Goal: Task Accomplishment & Management: Manage account settings

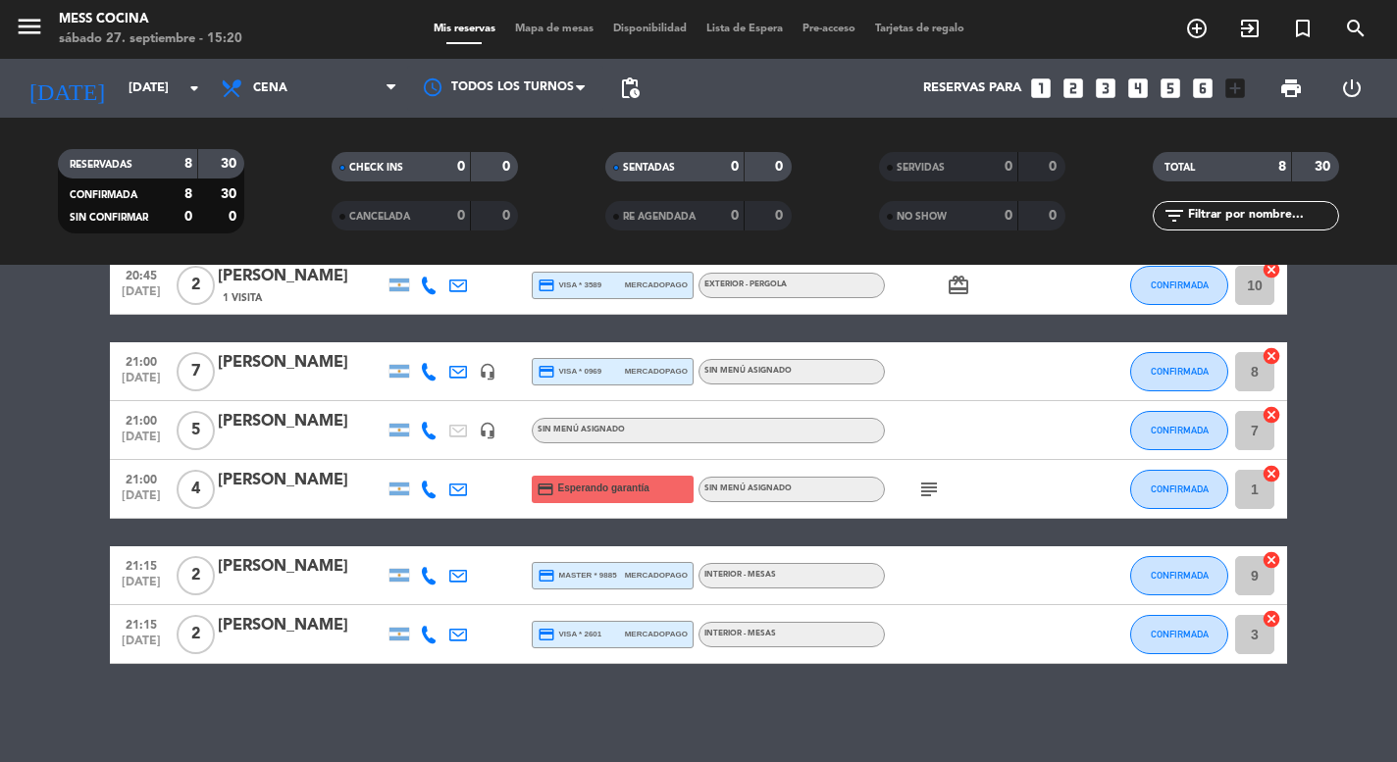
scroll to position [244, 0]
click at [304, 553] on div "21:15 [DATE] 2 [PERSON_NAME] credit_card master * 9885 mercadopago INTERIOR - M…" at bounding box center [698, 575] width 1177 height 59
click at [304, 567] on div "[PERSON_NAME]" at bounding box center [301, 567] width 167 height 26
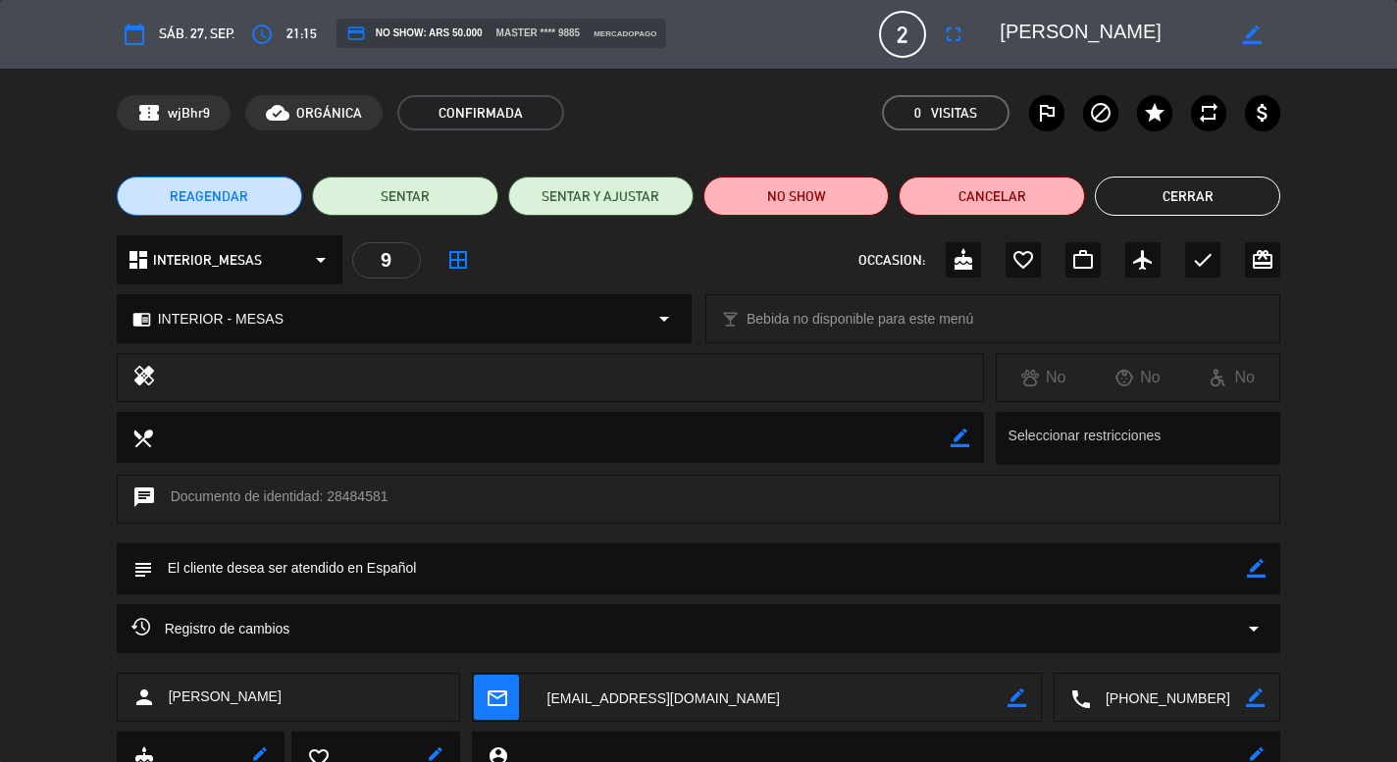
click at [1261, 564] on icon "border_color" at bounding box center [1256, 568] width 19 height 19
click at [1175, 566] on textarea at bounding box center [700, 569] width 1095 height 50
type textarea "21.30-21.45"
click at [1255, 578] on div at bounding box center [1256, 569] width 19 height 51
click at [1255, 568] on icon at bounding box center [1256, 568] width 19 height 19
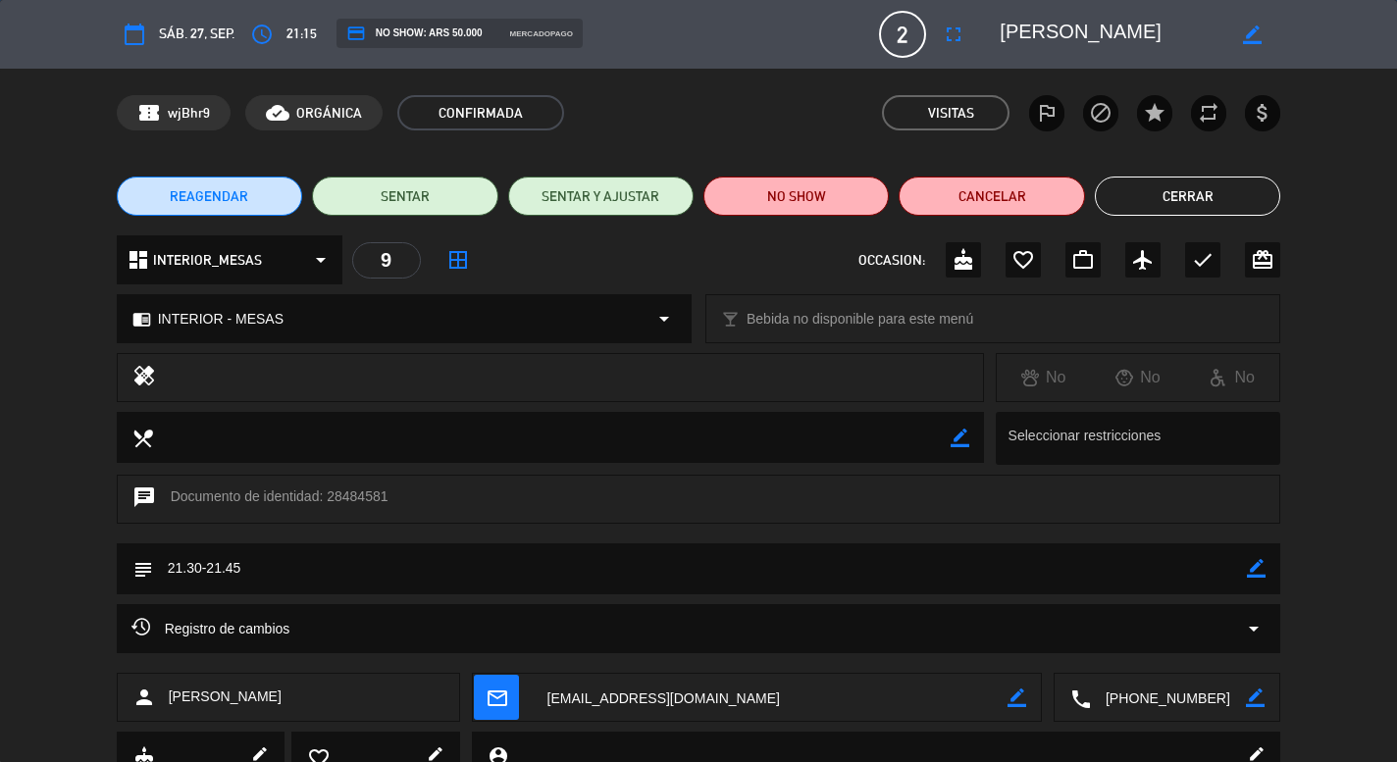
click at [1176, 199] on button "Cerrar" at bounding box center [1187, 196] width 185 height 39
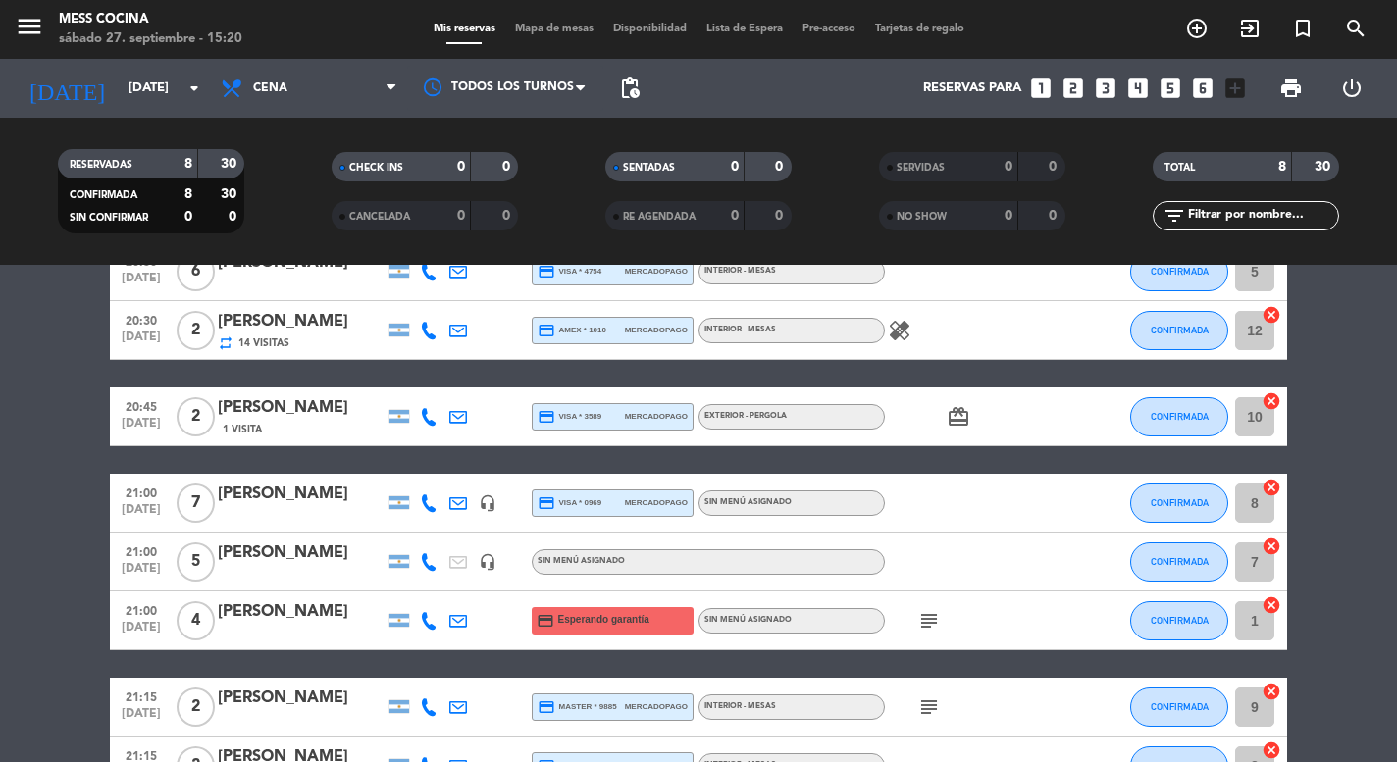
scroll to position [85, 0]
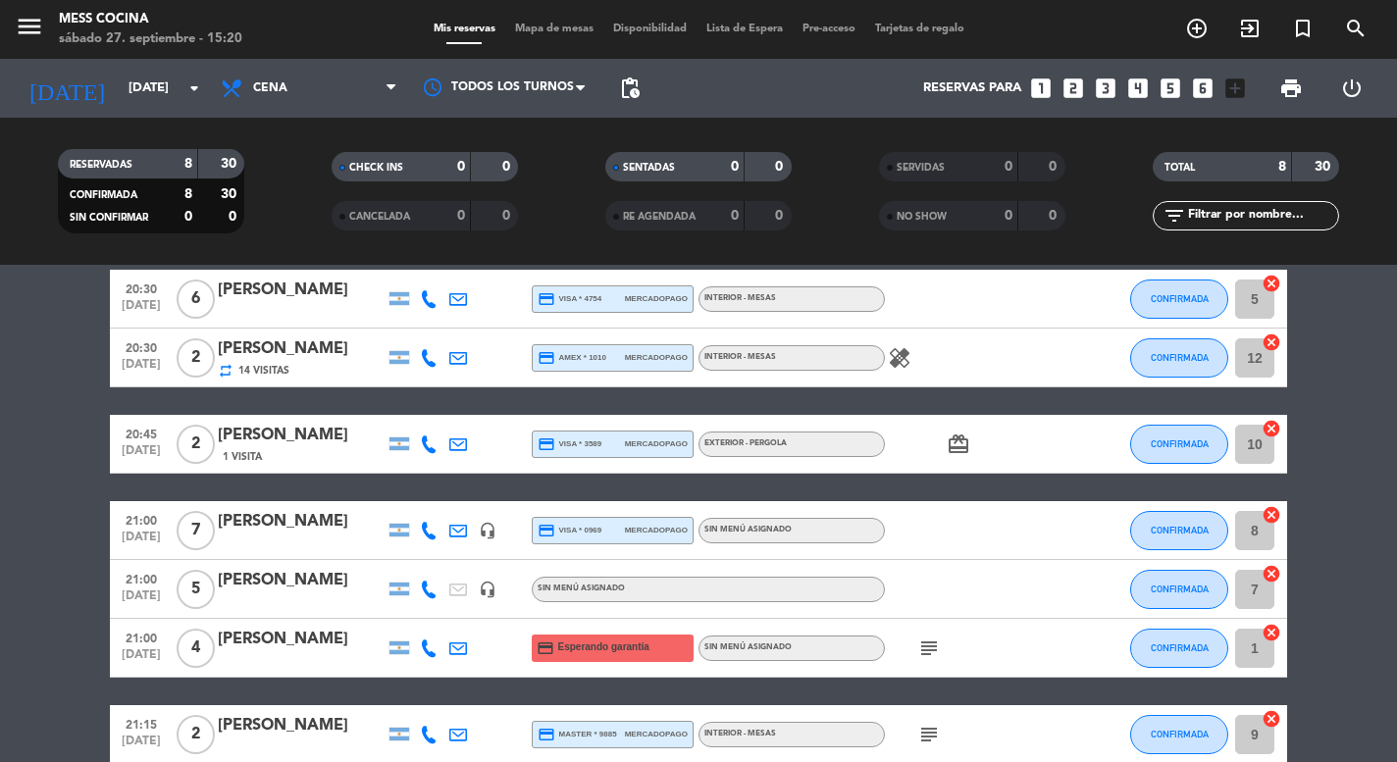
click at [335, 435] on div "[PERSON_NAME]" at bounding box center [301, 436] width 167 height 26
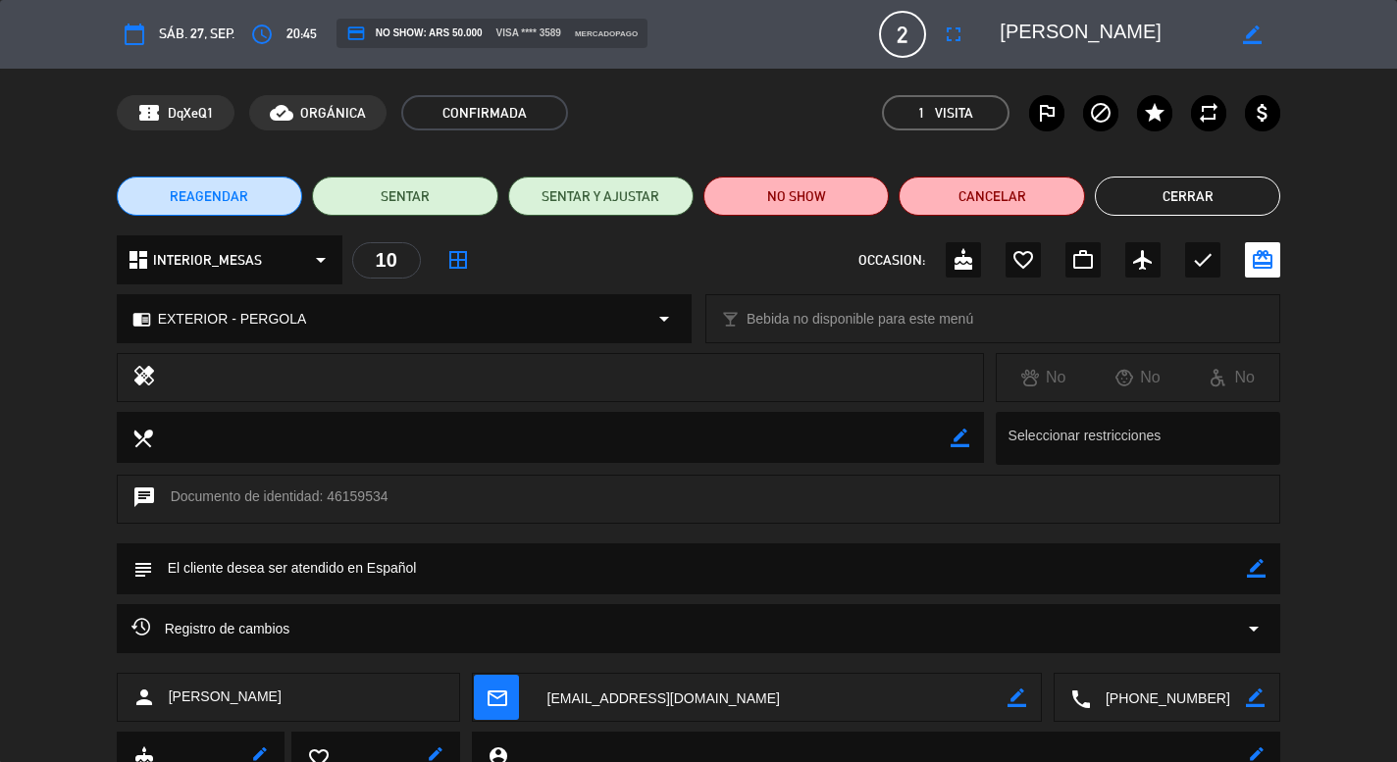
click at [241, 317] on span "EXTERIOR - PERGOLA" at bounding box center [232, 319] width 149 height 23
select select
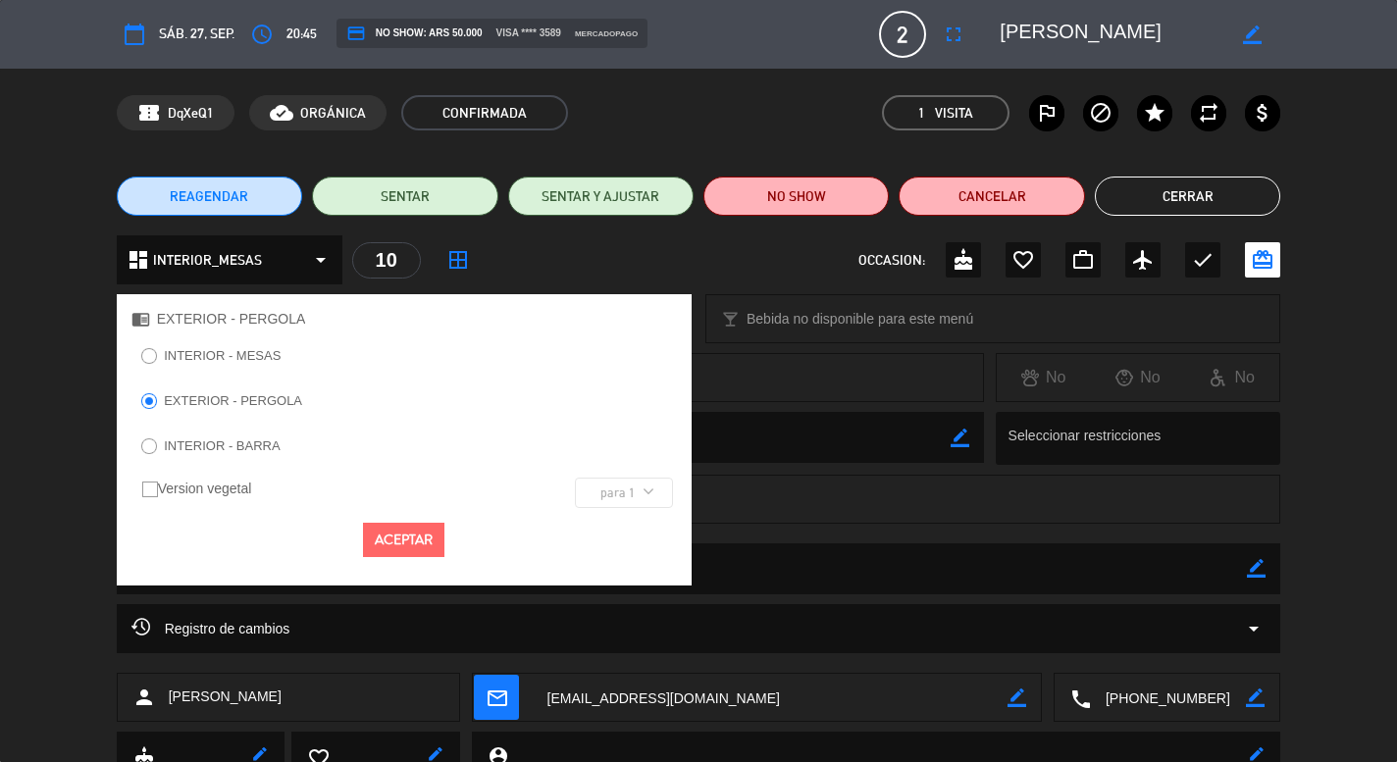
click at [261, 360] on label "INTERIOR - MESAS" at bounding box center [222, 355] width 117 height 13
click at [376, 532] on button "Aceptar" at bounding box center [403, 540] width 81 height 34
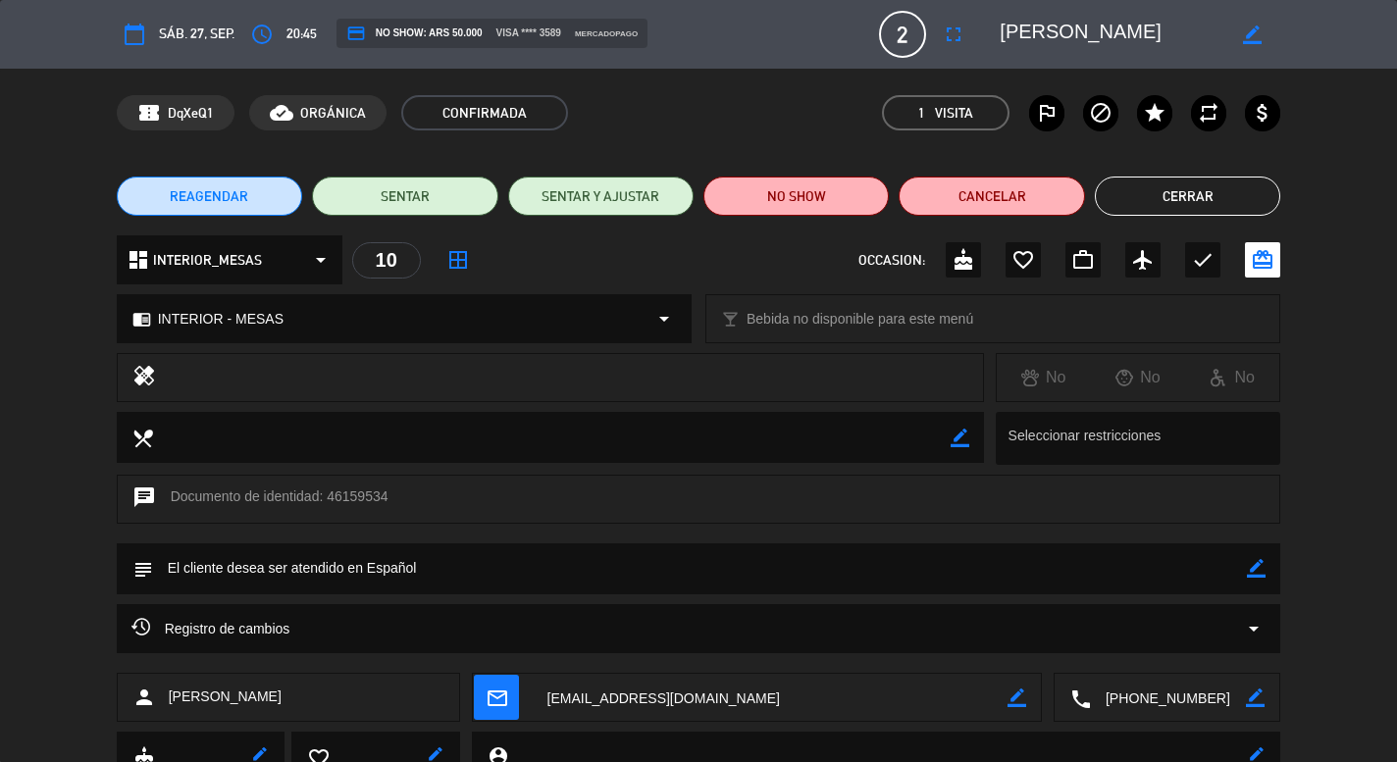
click at [1160, 179] on button "Cerrar" at bounding box center [1187, 196] width 185 height 39
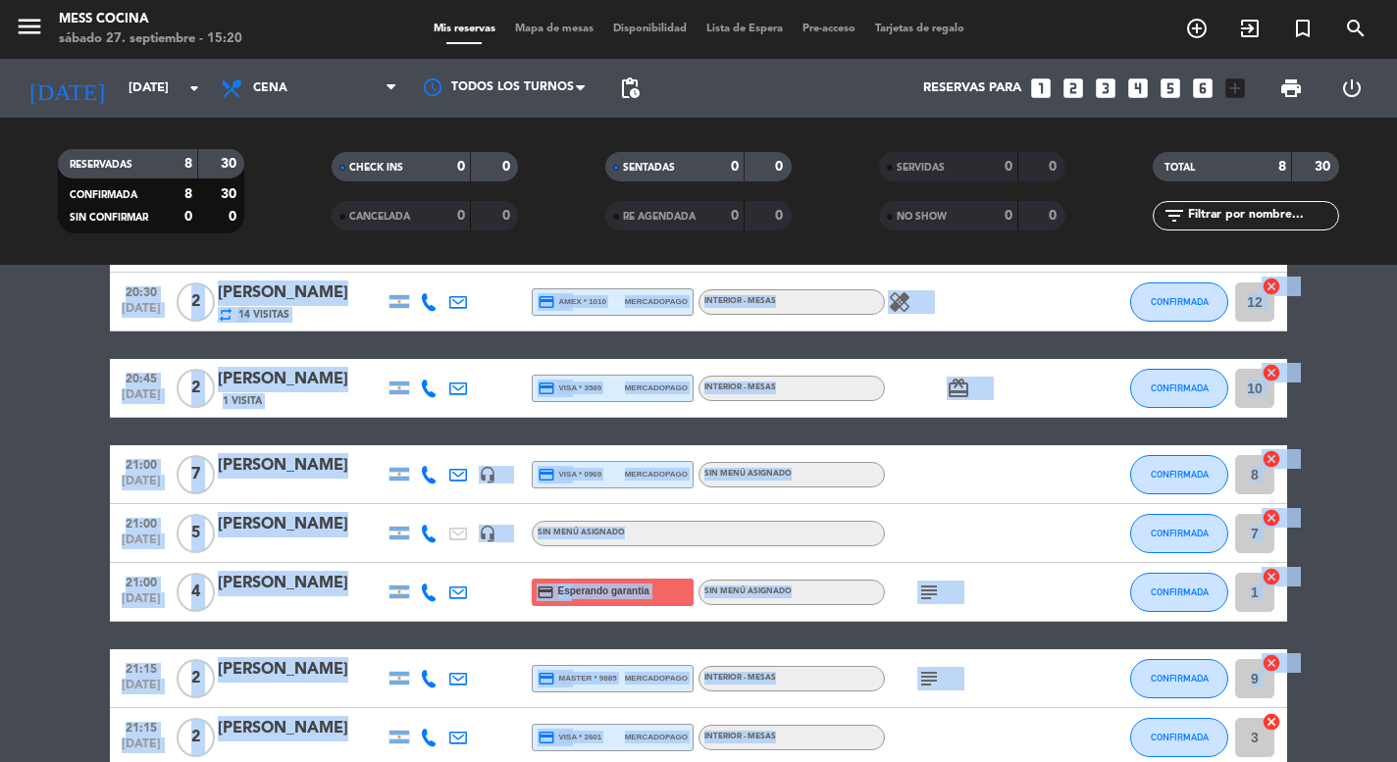
scroll to position [244, 0]
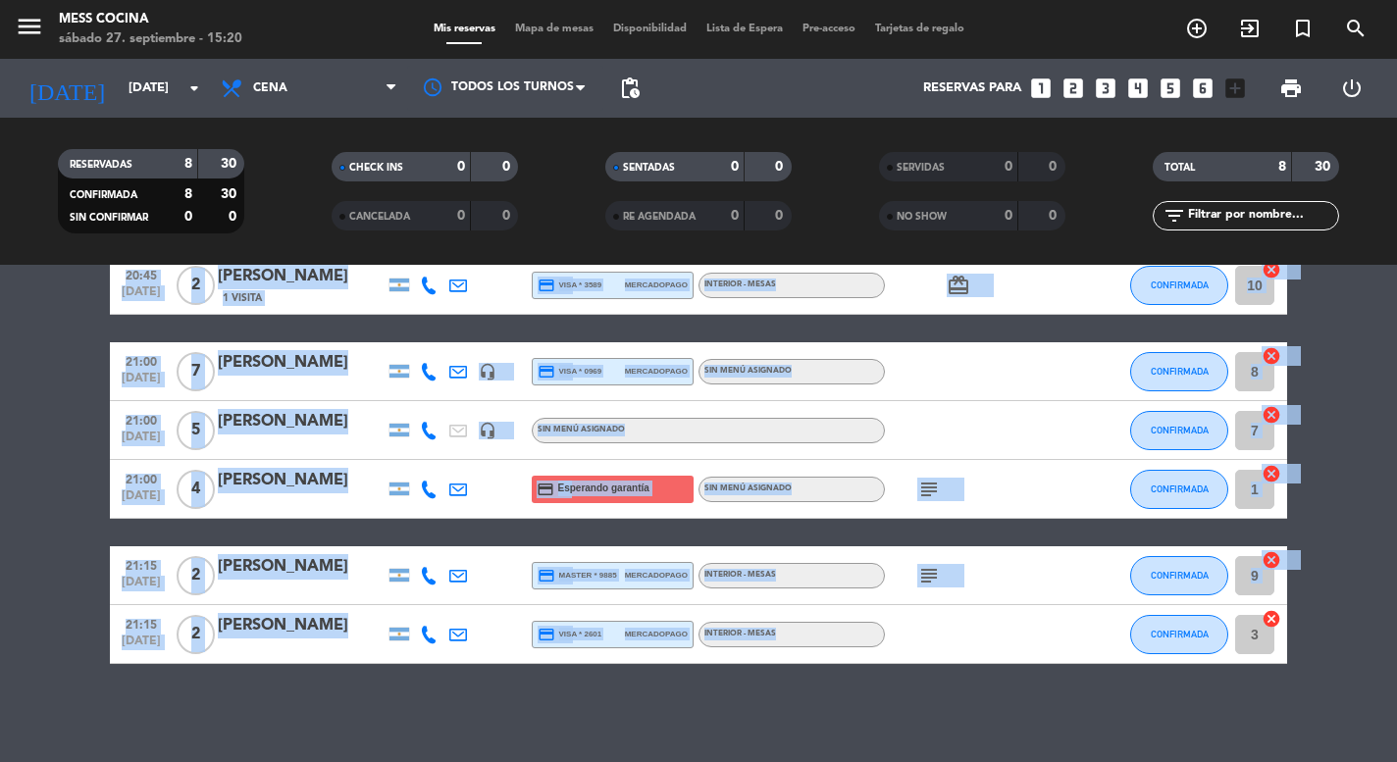
drag, startPoint x: 47, startPoint y: 387, endPoint x: 1308, endPoint y: 659, distance: 1289.9
click at [1308, 659] on bookings-row "20:30 [DATE] 6 [PERSON_NAME] credit_card visa * 4754 mercadopago INTERIOR - MES…" at bounding box center [698, 387] width 1397 height 553
click at [1262, 669] on div "No hay notas para este servicio. Haz clic para agregar una 20:30 [DATE] 6 [PERS…" at bounding box center [698, 513] width 1397 height 497
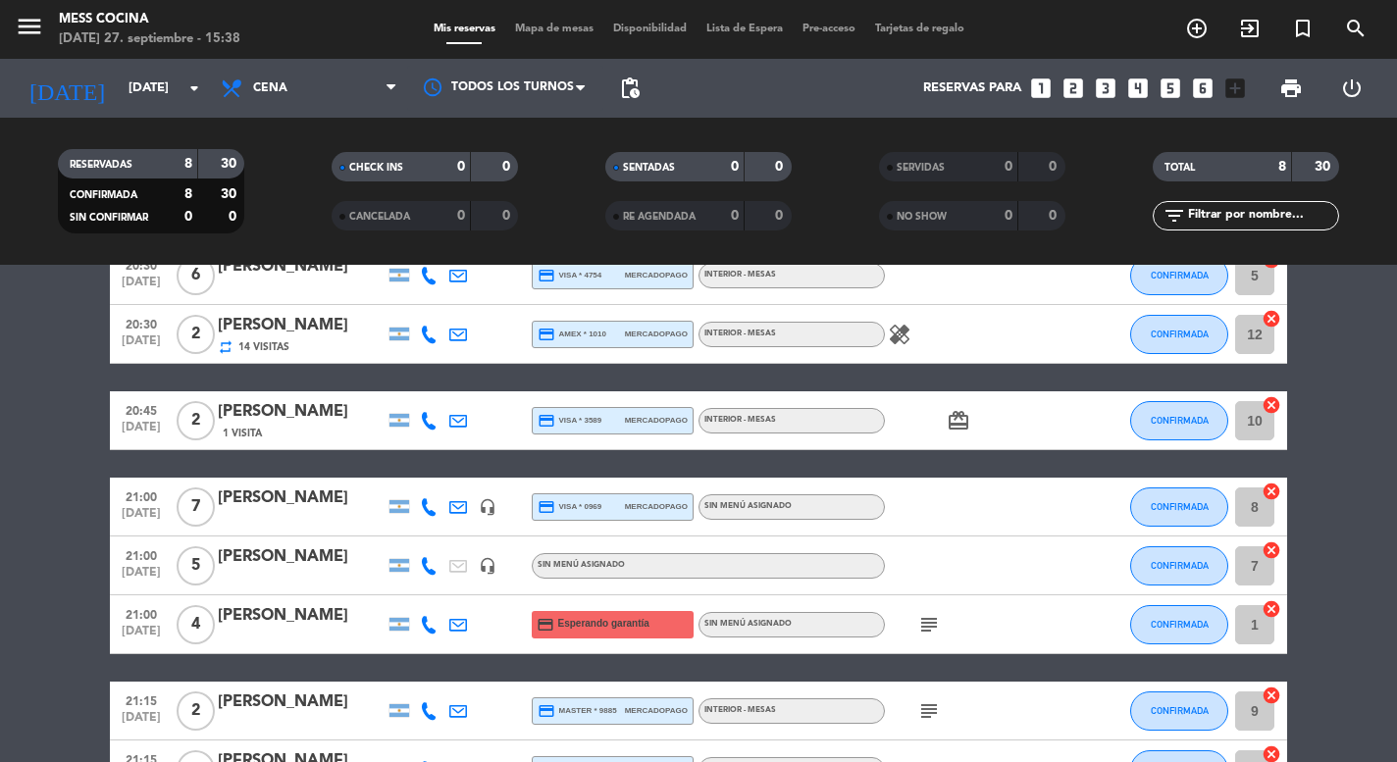
scroll to position [128, 0]
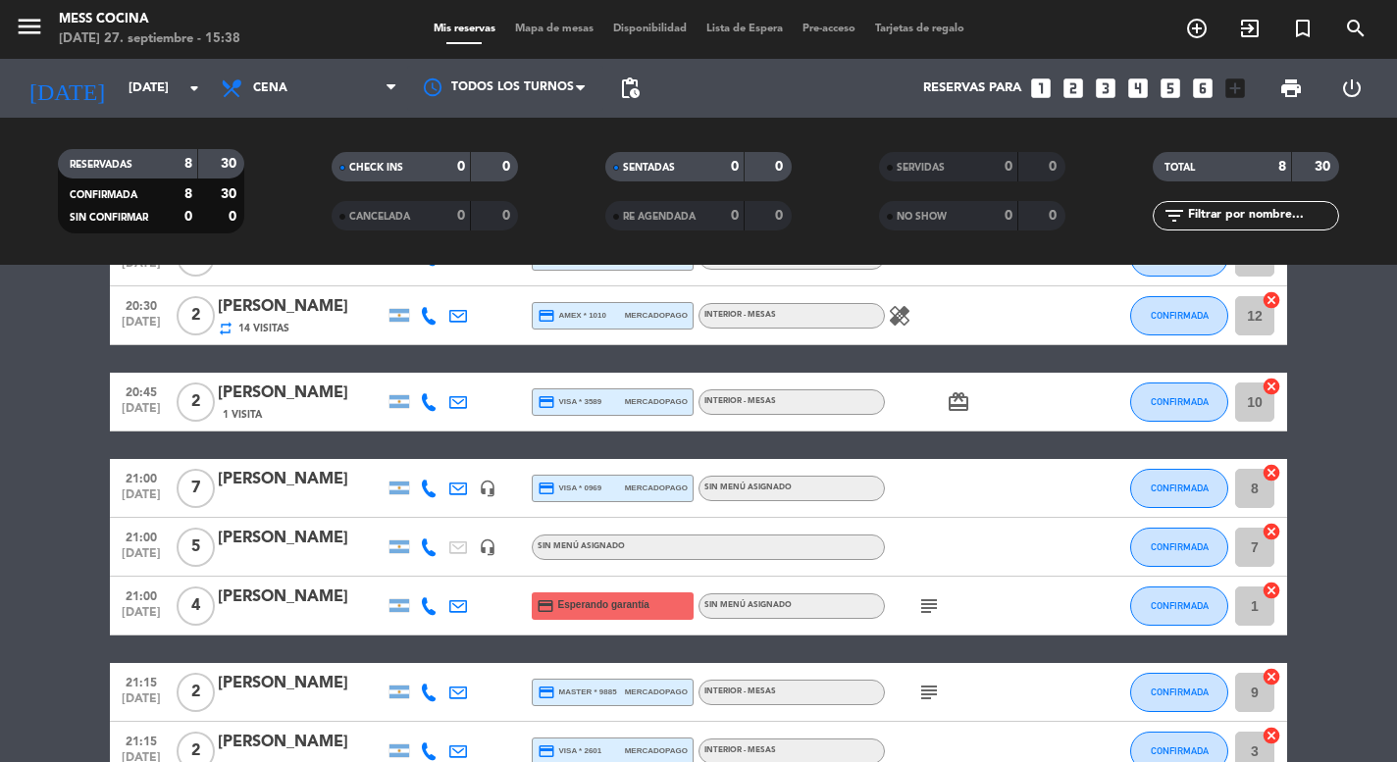
click at [564, 25] on span "Mapa de mesas" at bounding box center [554, 29] width 98 height 11
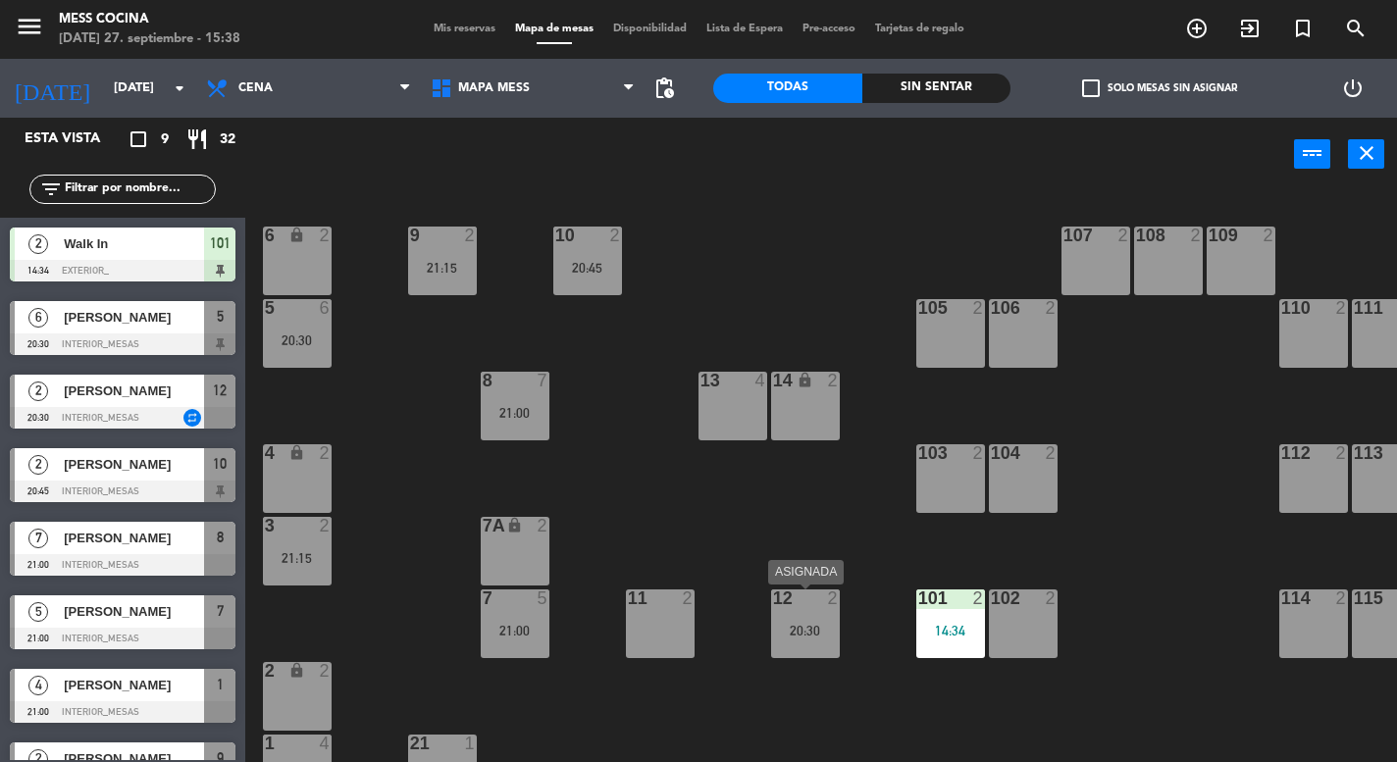
click at [831, 596] on div "2" at bounding box center [833, 599] width 12 height 18
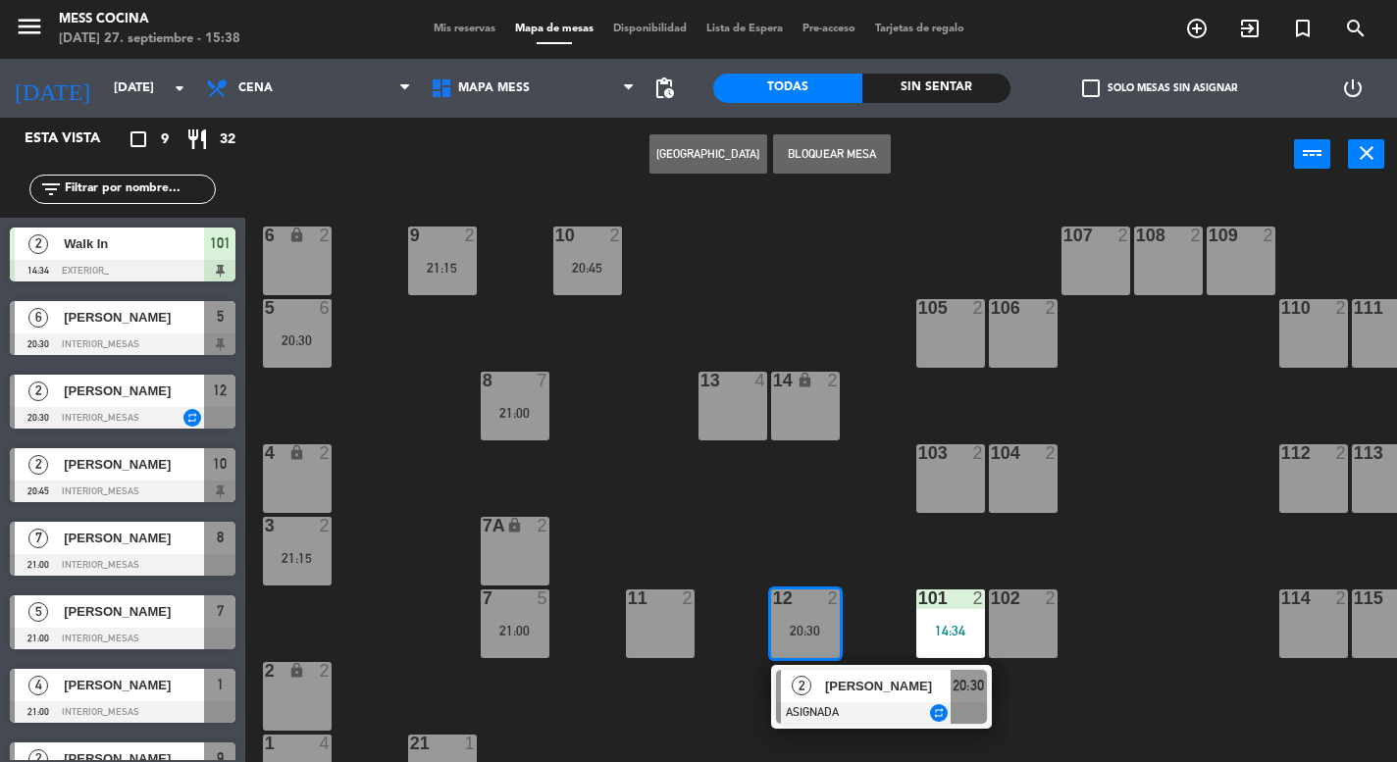
click at [831, 596] on div "2" at bounding box center [833, 599] width 12 height 18
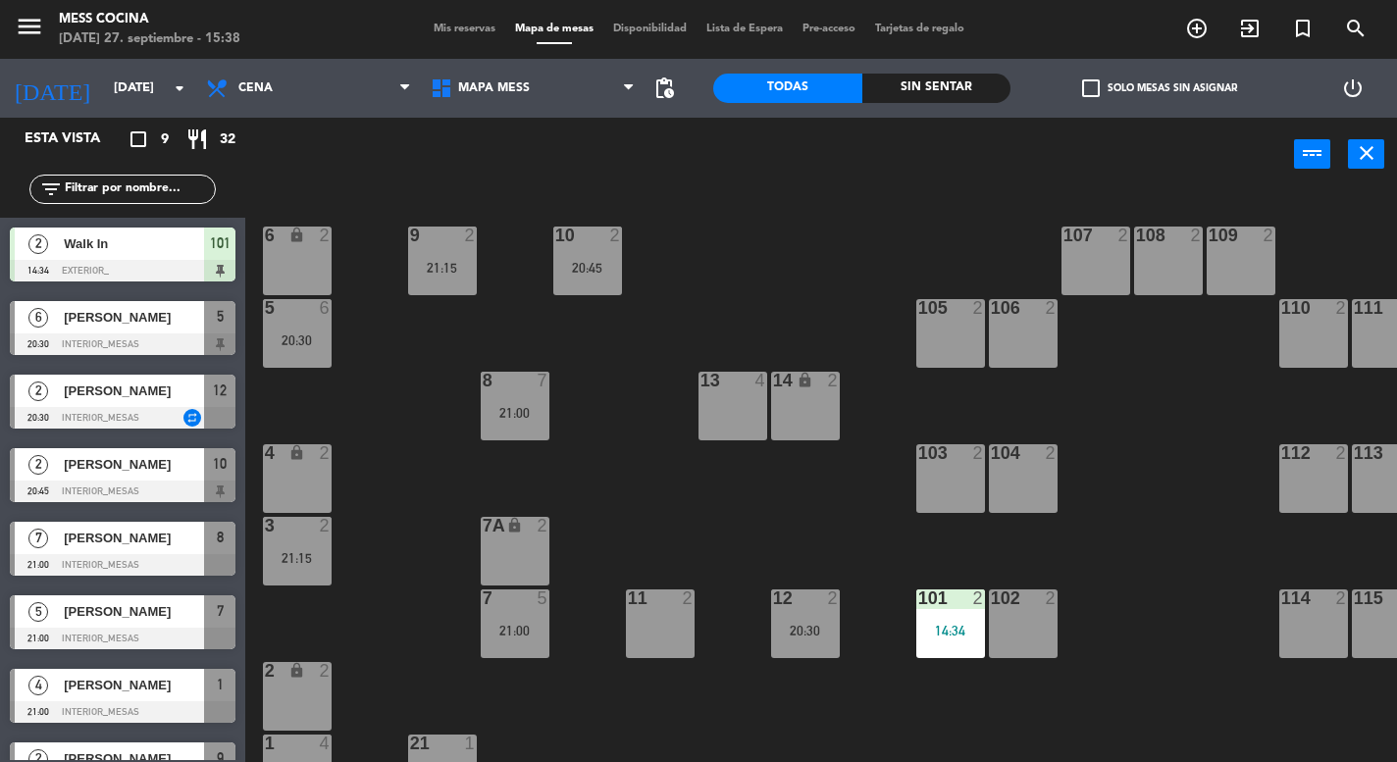
click at [604, 329] on div "6 lock 2 9 2 21:15 10 2 20:45 107 2 108 2 109 2 5 6 20:30 105 2 106 2 110 2 111…" at bounding box center [828, 476] width 1138 height 571
click at [604, 291] on div "10 2 20:45" at bounding box center [587, 261] width 69 height 69
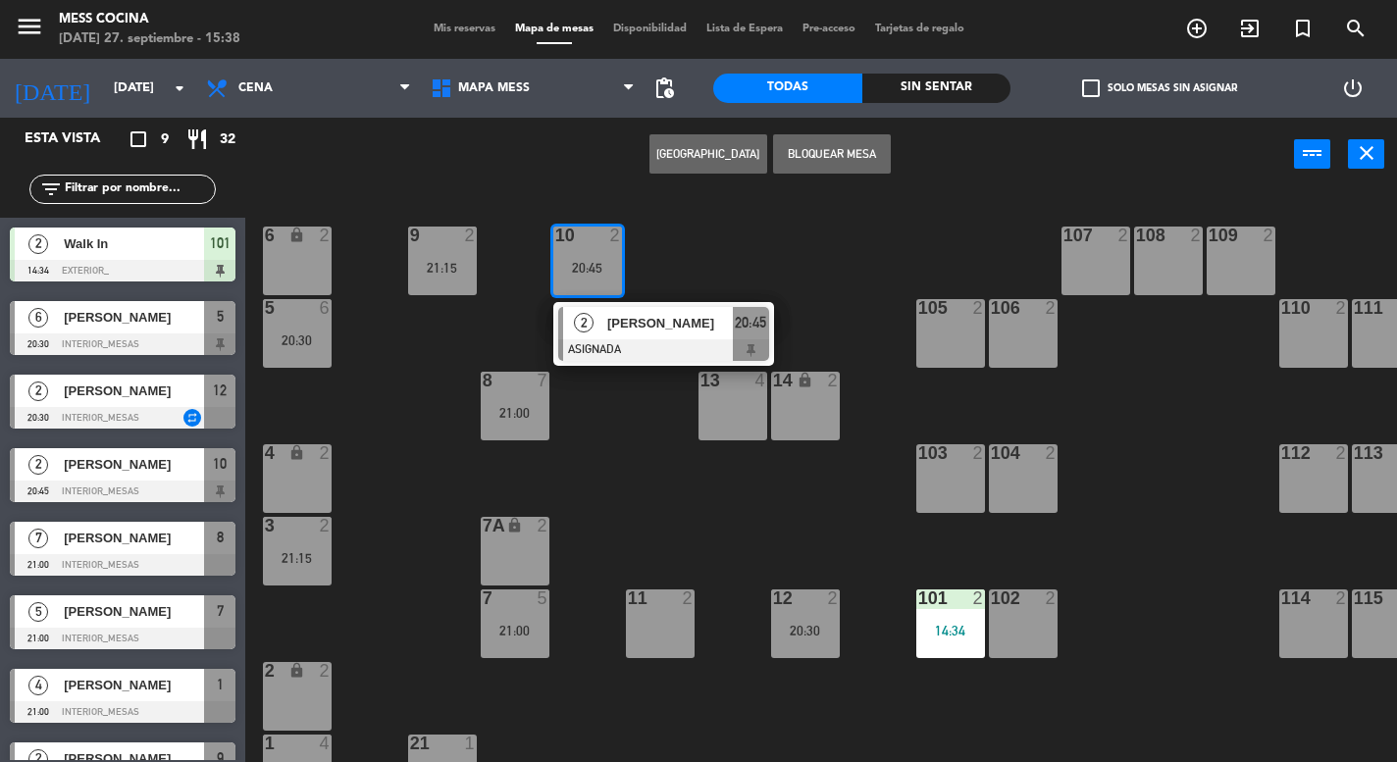
click at [604, 288] on div "10 2 20:45" at bounding box center [587, 261] width 69 height 69
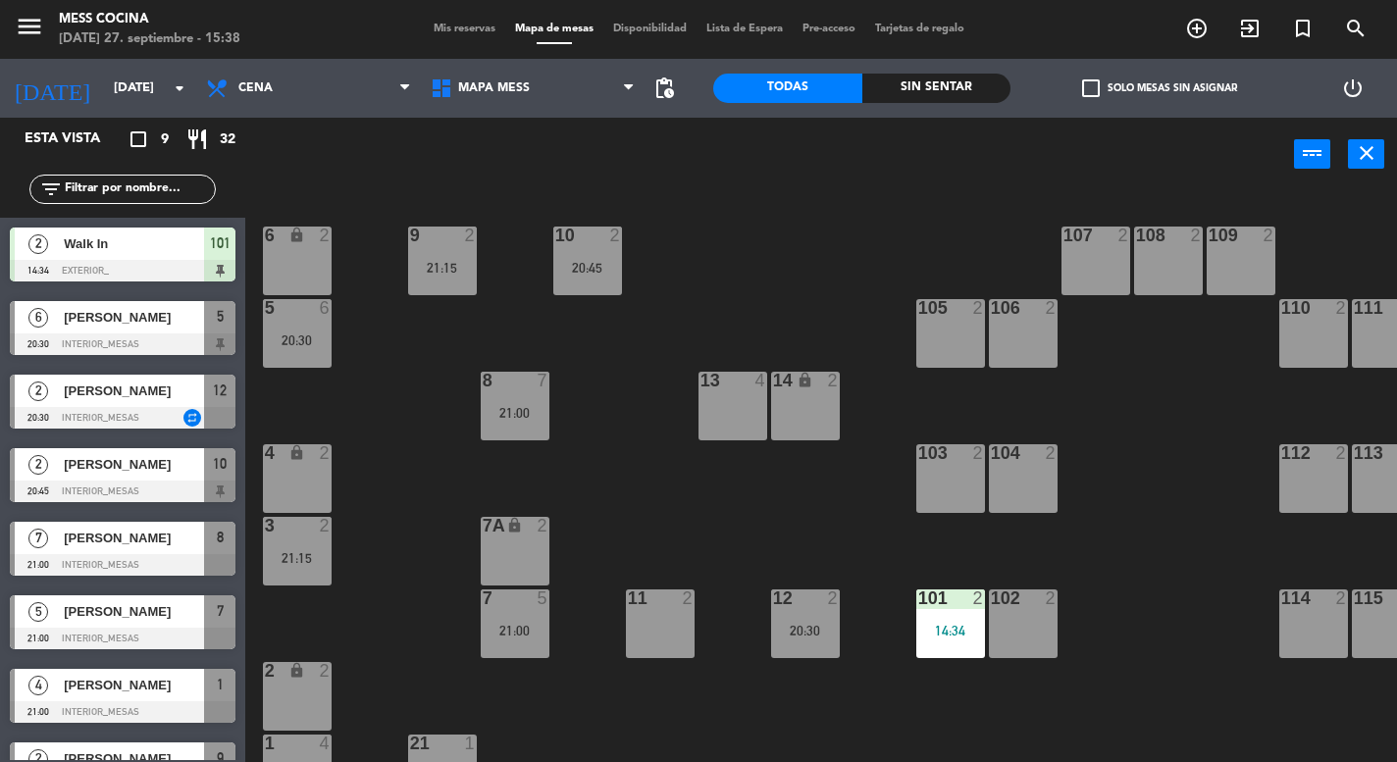
click at [465, 271] on div "21:15" at bounding box center [442, 268] width 69 height 14
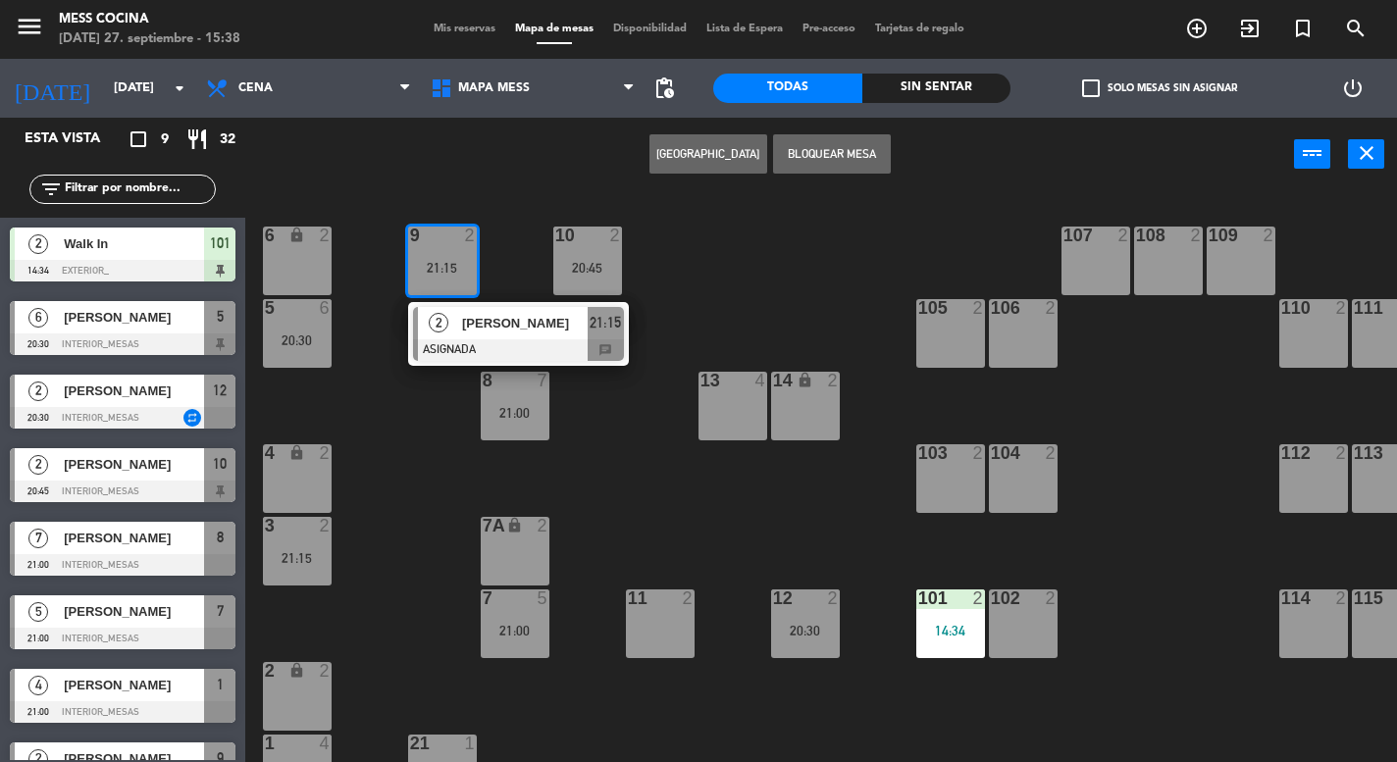
click at [465, 244] on div "2" at bounding box center [470, 236] width 12 height 18
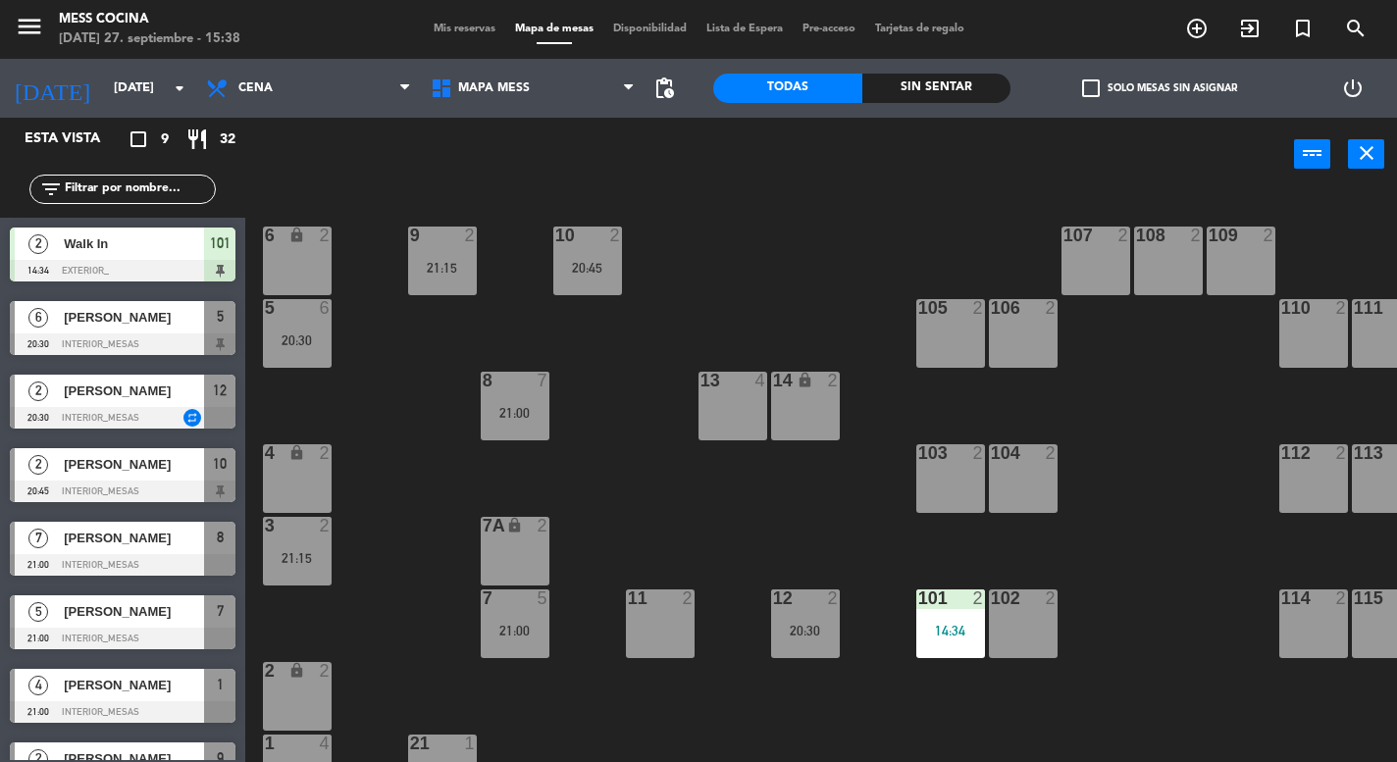
click at [543, 435] on div "8 7 21:00" at bounding box center [515, 406] width 69 height 69
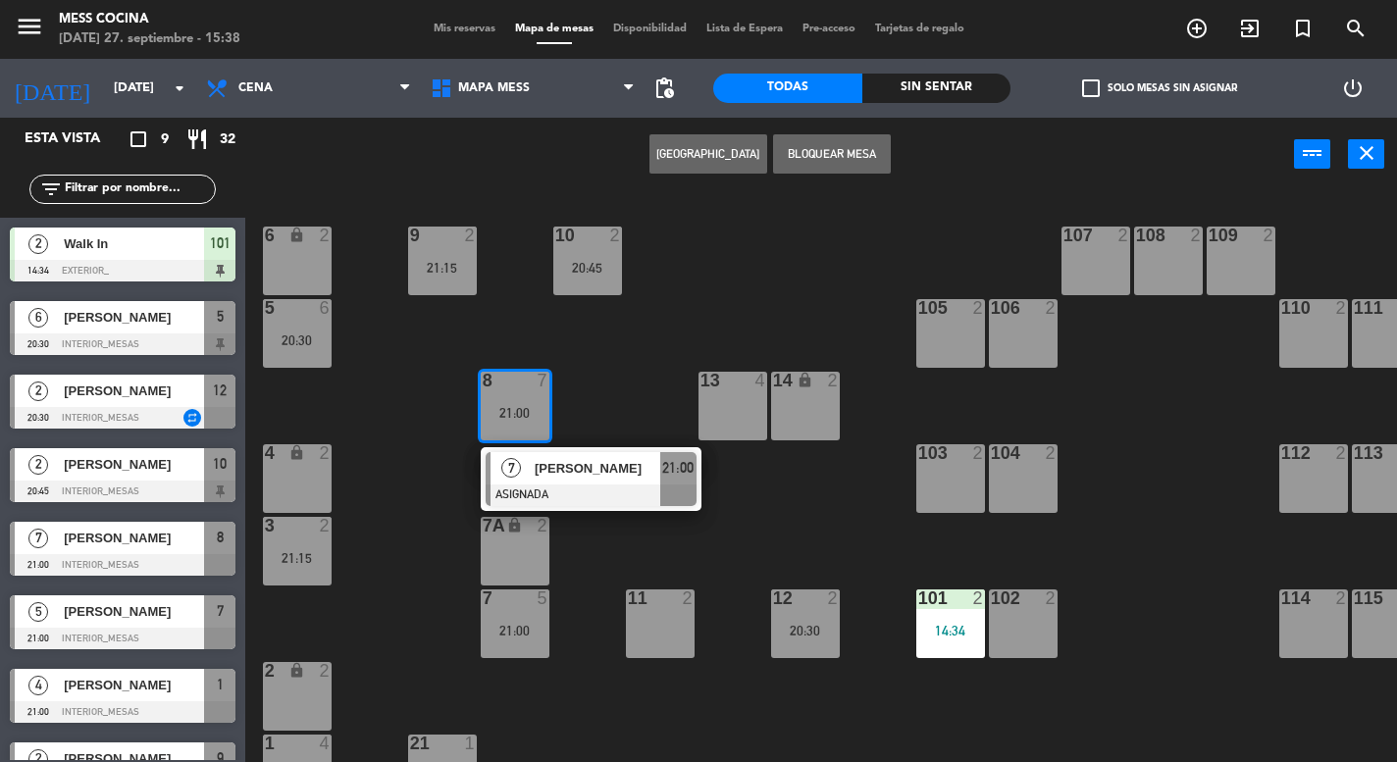
click at [543, 435] on div "8 7 21:00" at bounding box center [515, 406] width 69 height 69
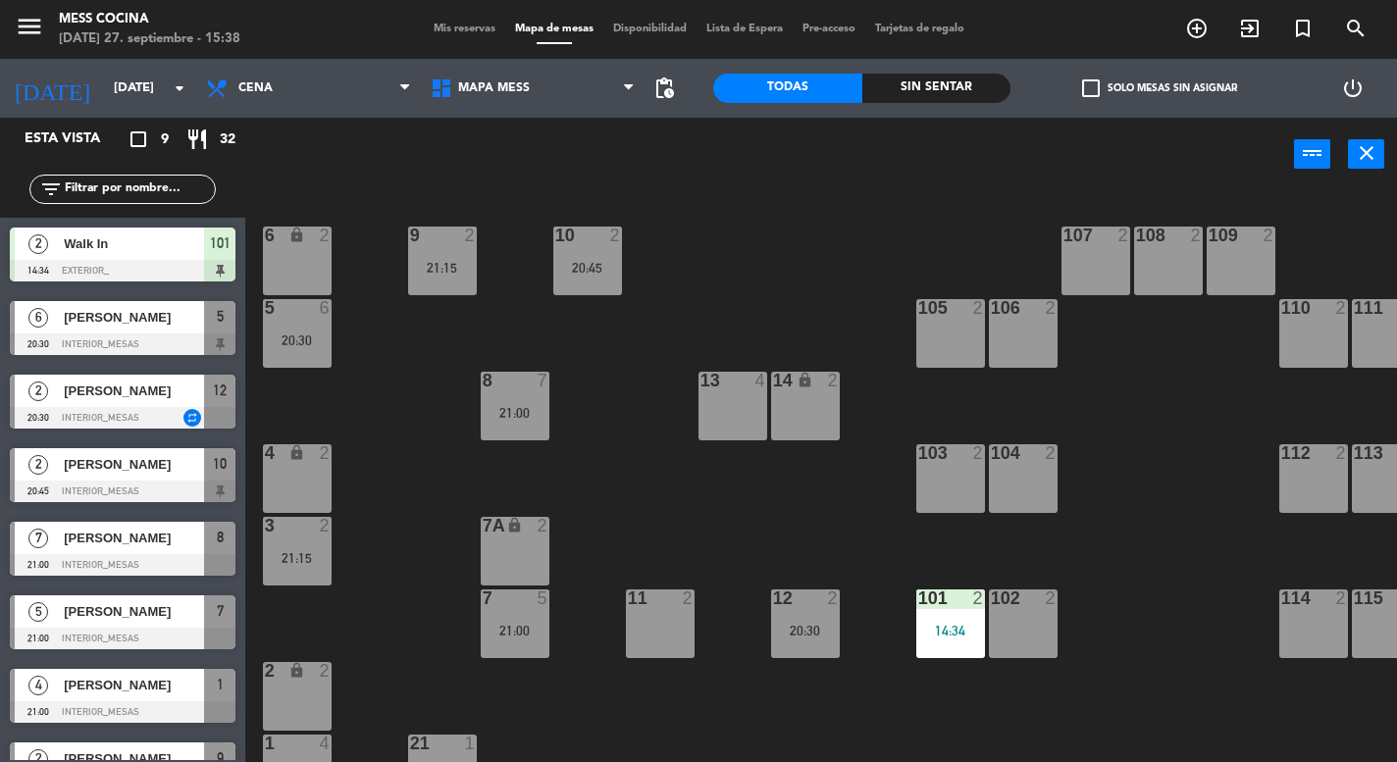
click at [538, 580] on div "7a lock 2" at bounding box center [515, 551] width 69 height 69
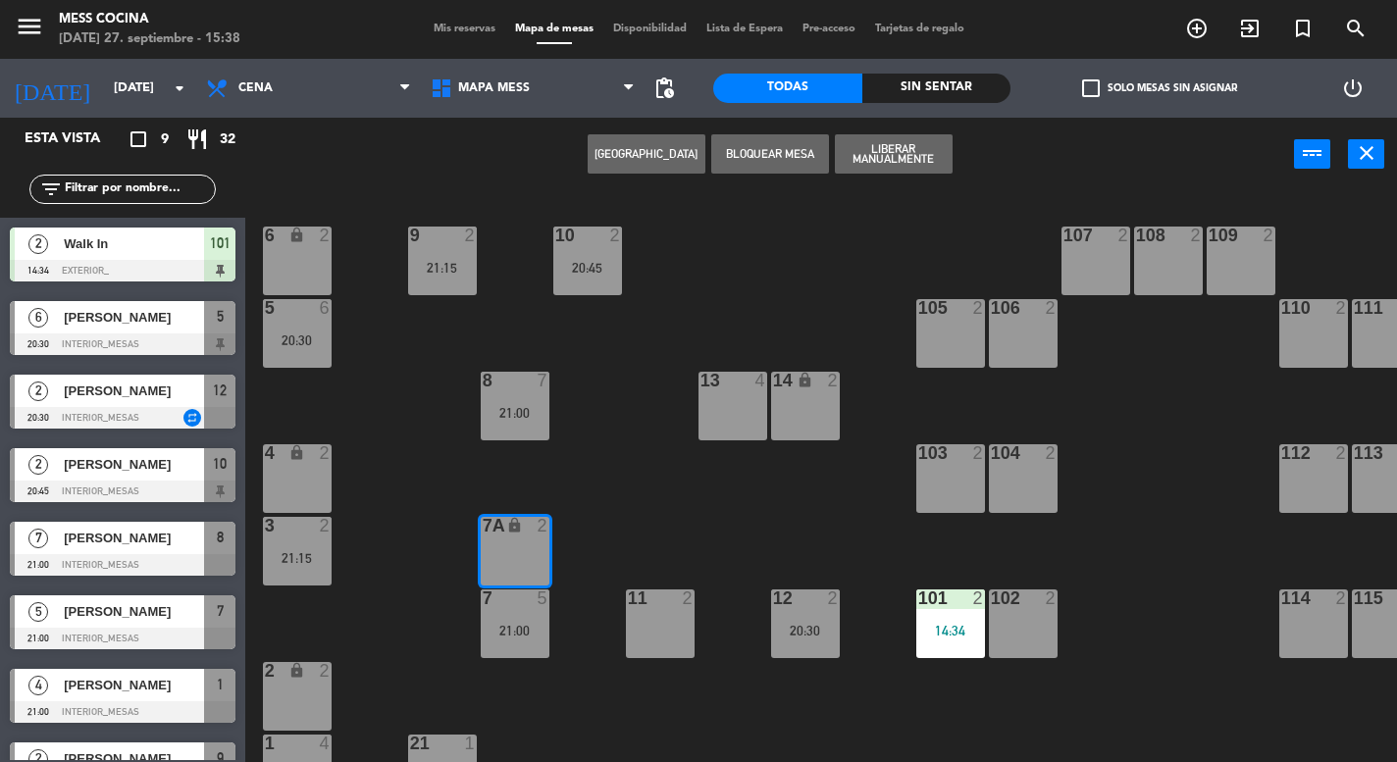
click at [538, 580] on div "7a lock 2" at bounding box center [515, 551] width 69 height 69
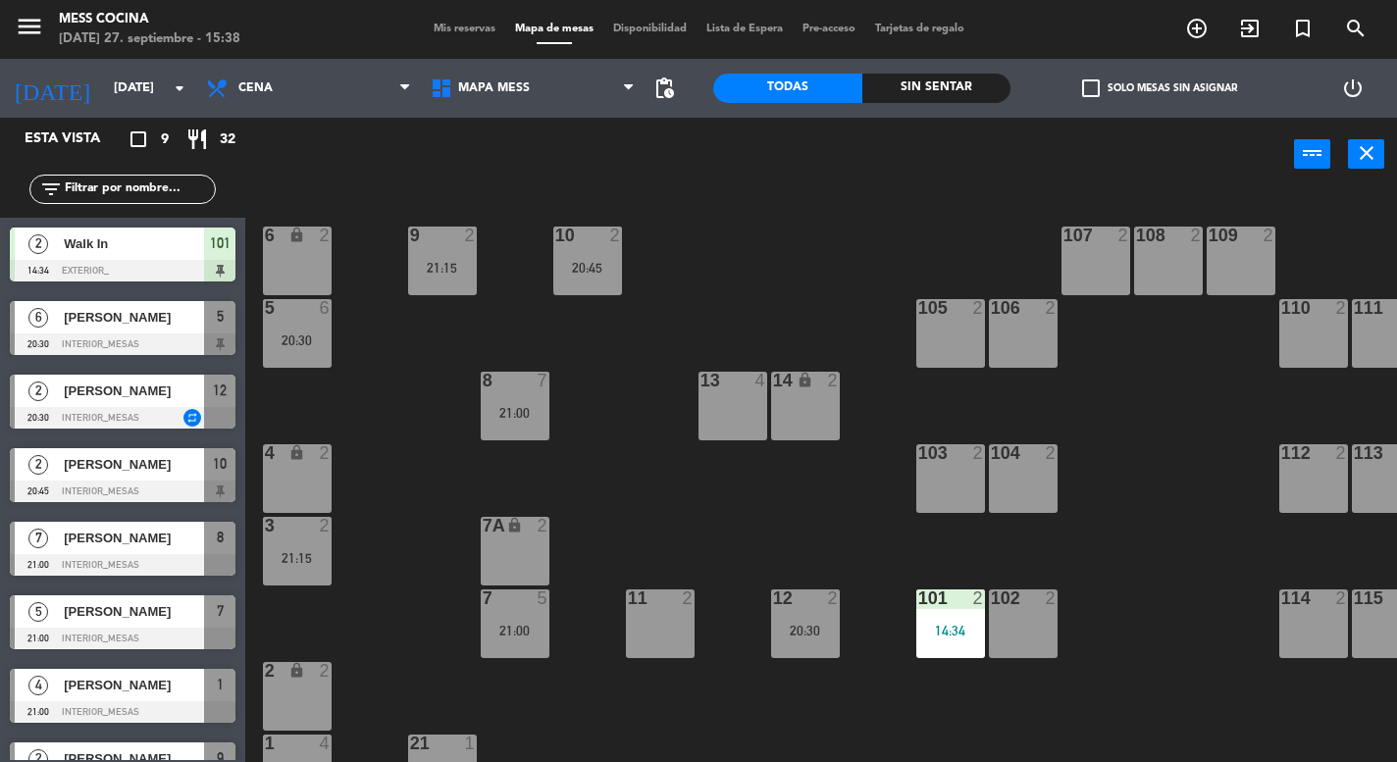
click at [538, 590] on div "5" at bounding box center [543, 599] width 12 height 18
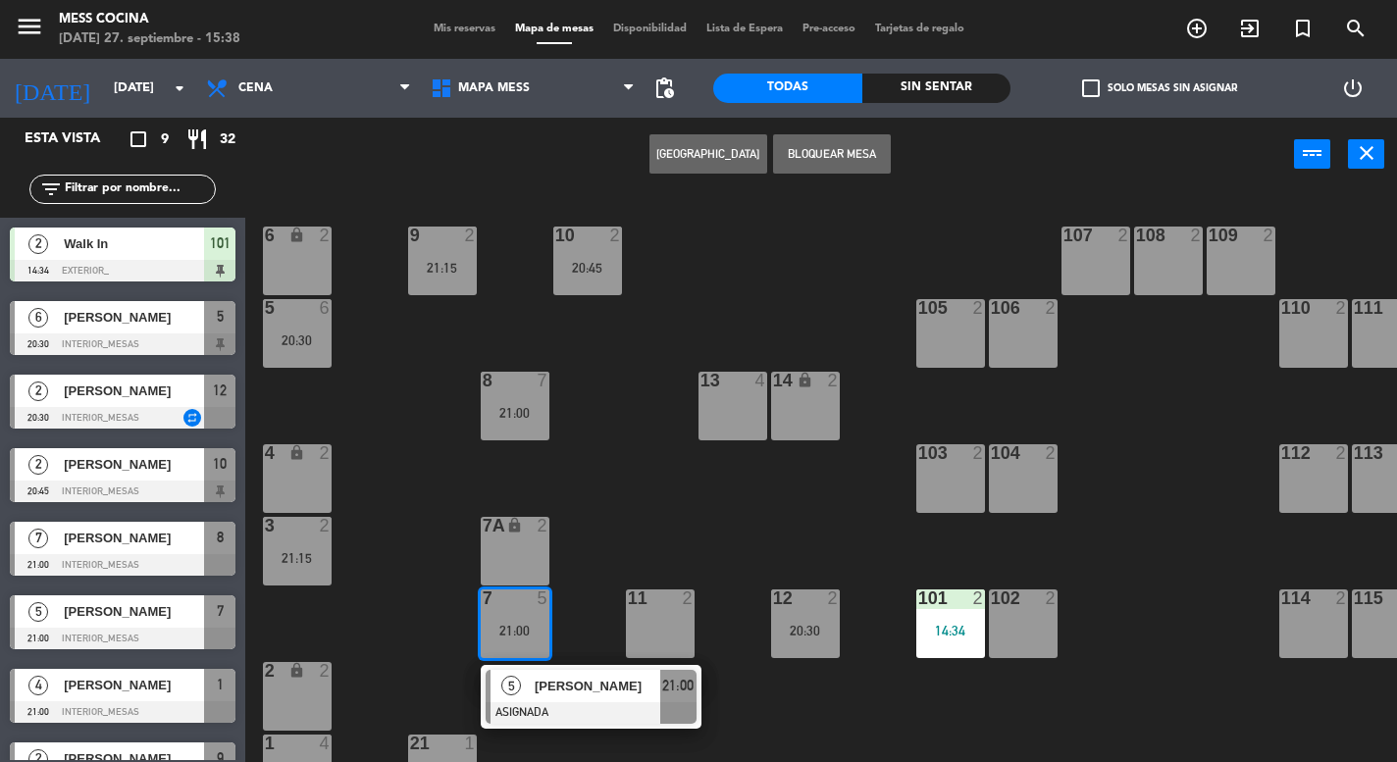
click at [538, 590] on div "5" at bounding box center [543, 599] width 12 height 18
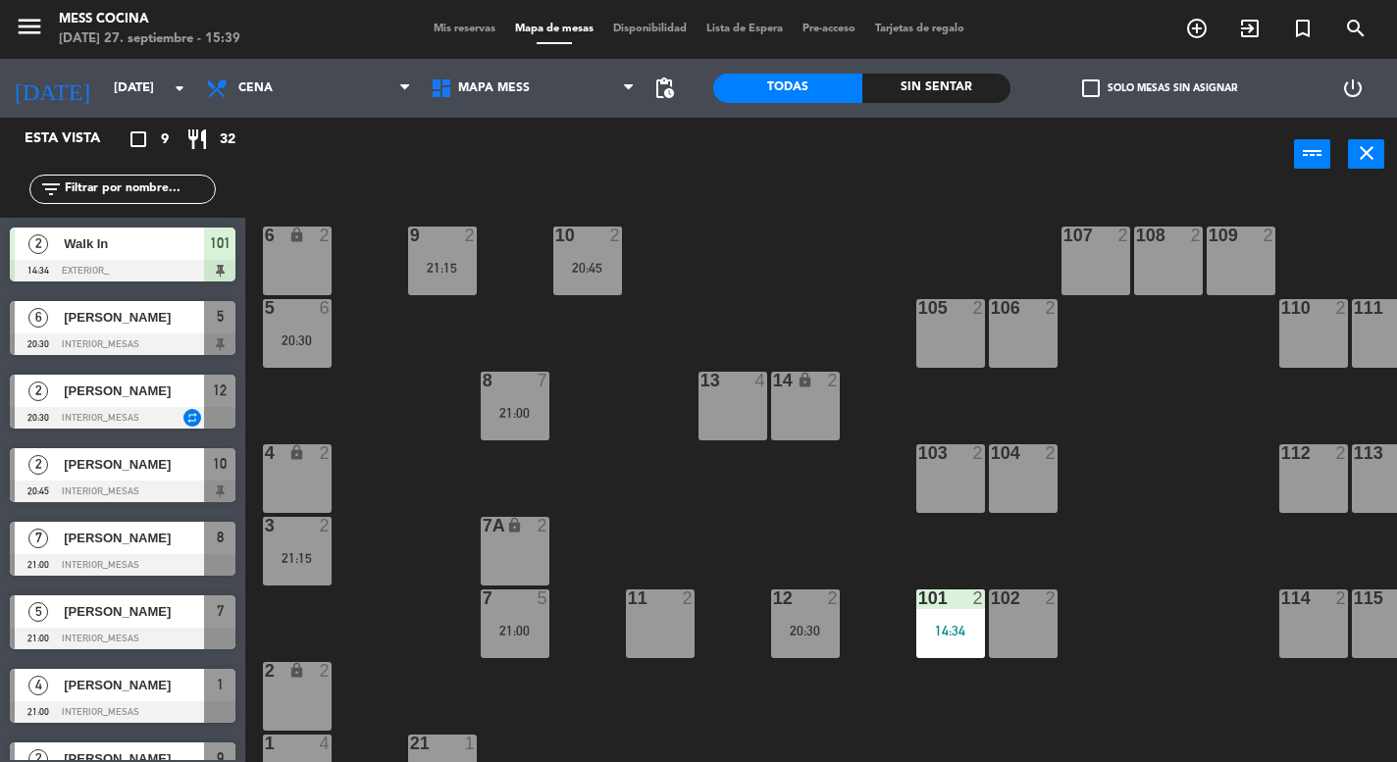
click at [653, 268] on div "6 lock 2 9 2 21:15 10 2 20:45 107 2 108 2 109 2 5 6 20:30 105 2 106 2 110 2 111…" at bounding box center [828, 476] width 1138 height 571
click at [620, 265] on div "20:45" at bounding box center [587, 268] width 69 height 14
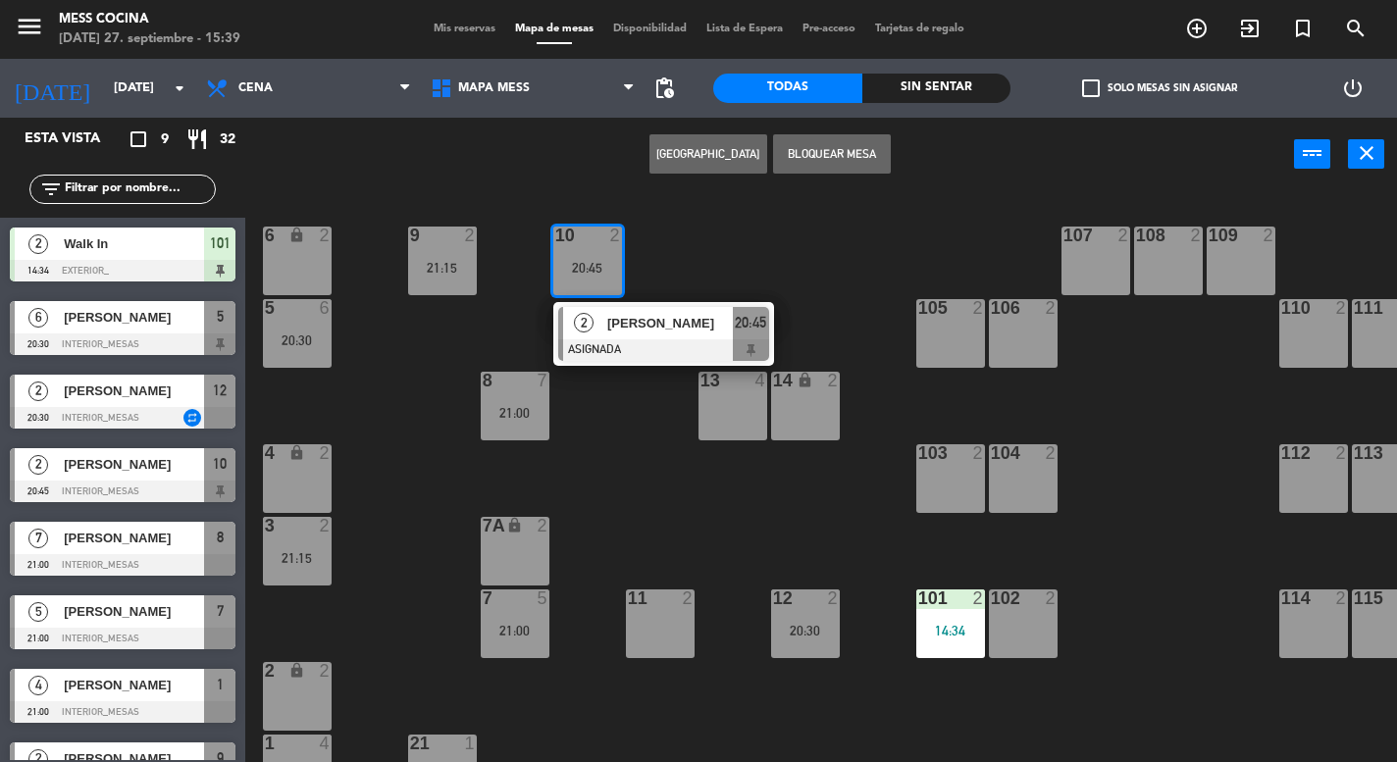
click at [620, 265] on div "20:45" at bounding box center [587, 268] width 69 height 14
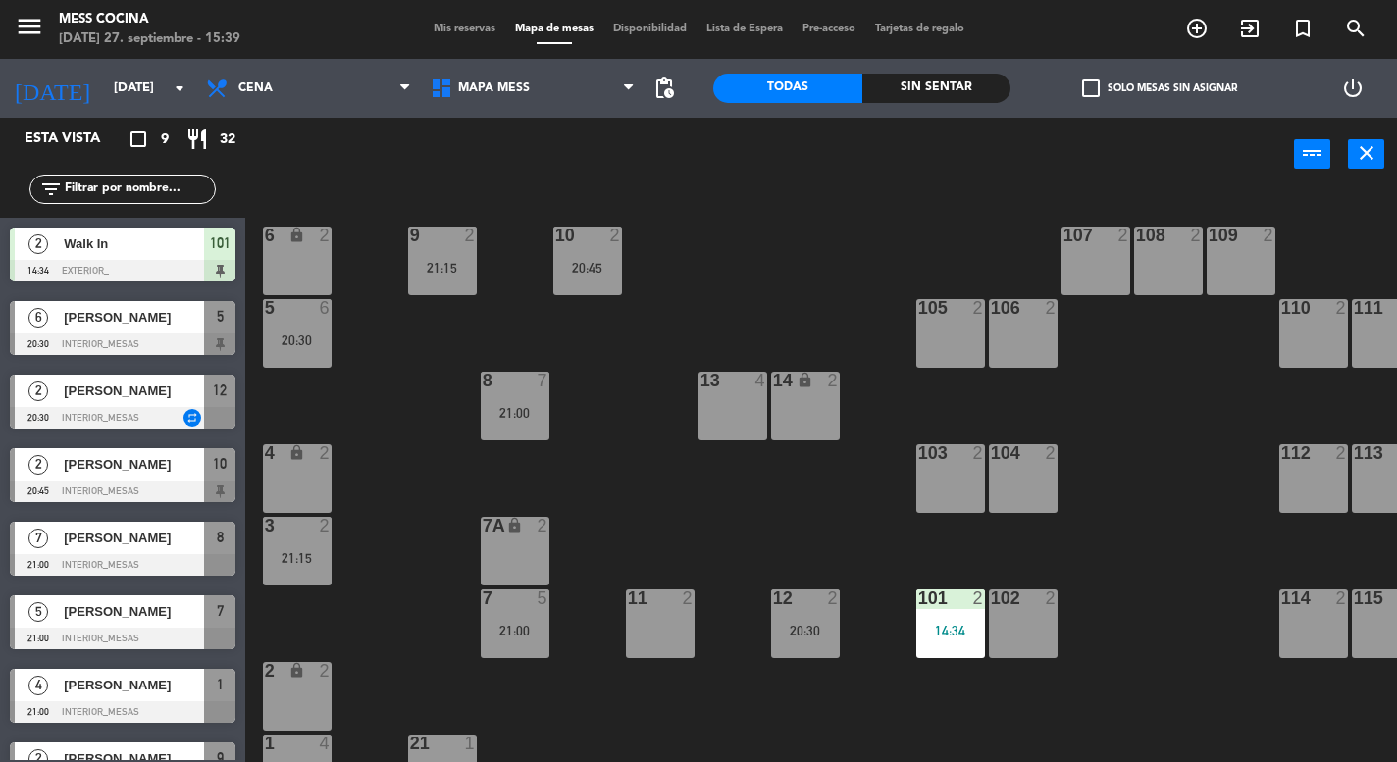
click at [456, 258] on div "9 2 21:15" at bounding box center [442, 261] width 69 height 69
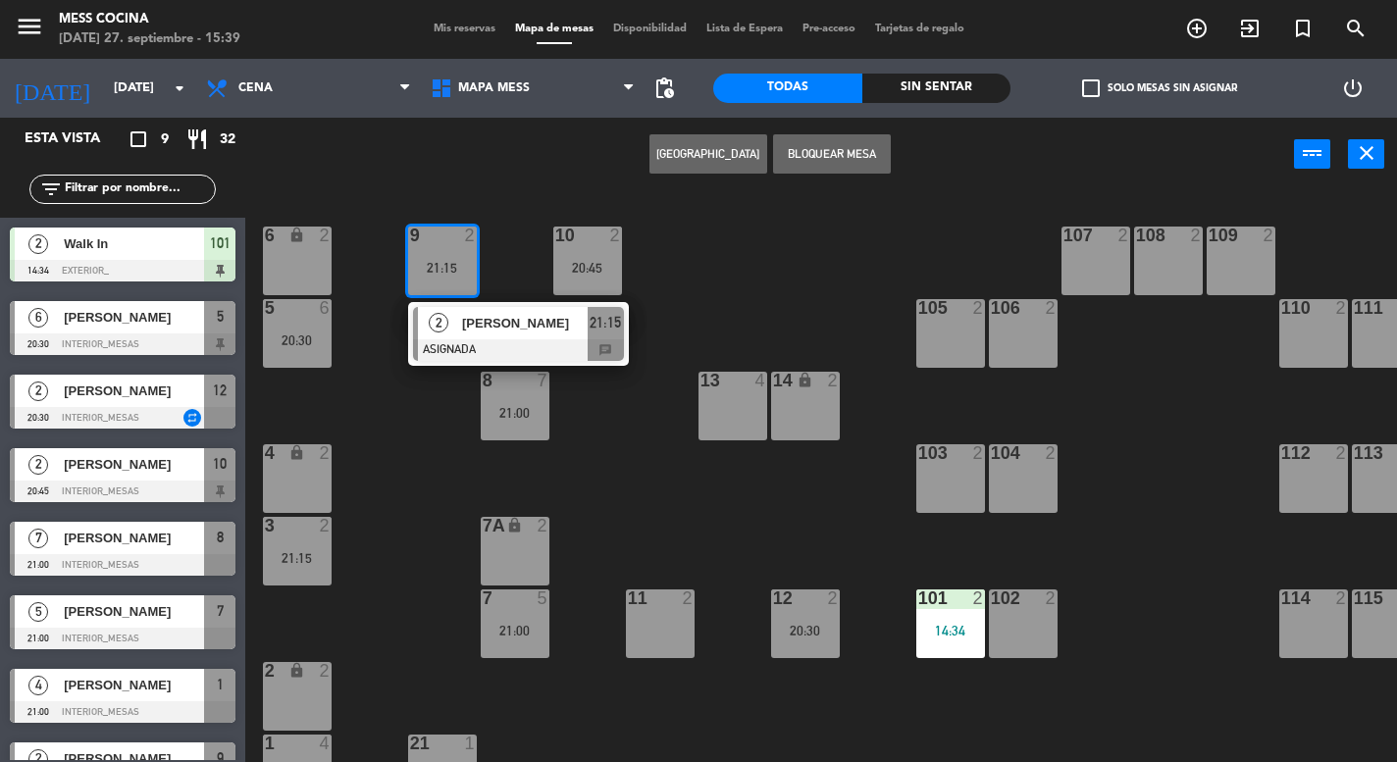
click at [518, 436] on div "8 7 21:00" at bounding box center [515, 406] width 69 height 69
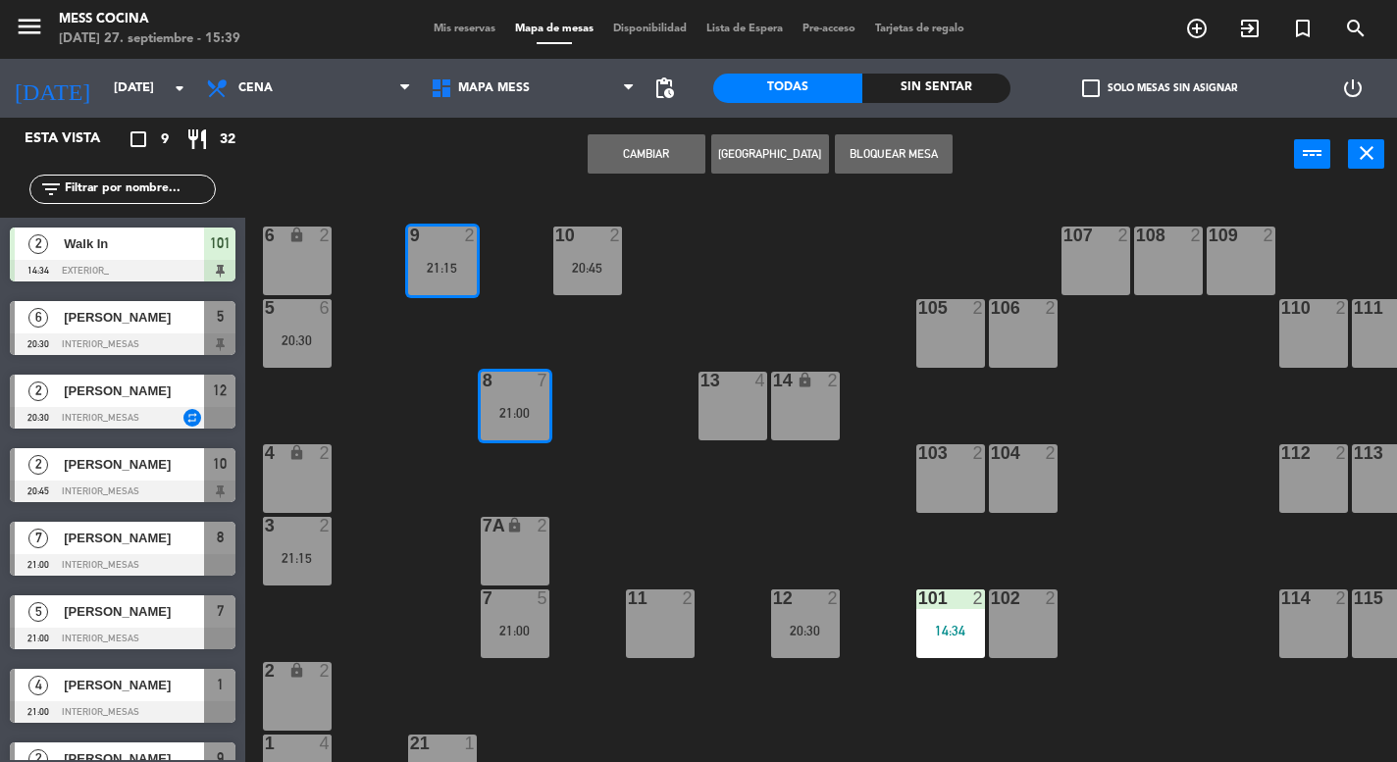
click at [518, 436] on div "8 7 21:00" at bounding box center [515, 406] width 69 height 69
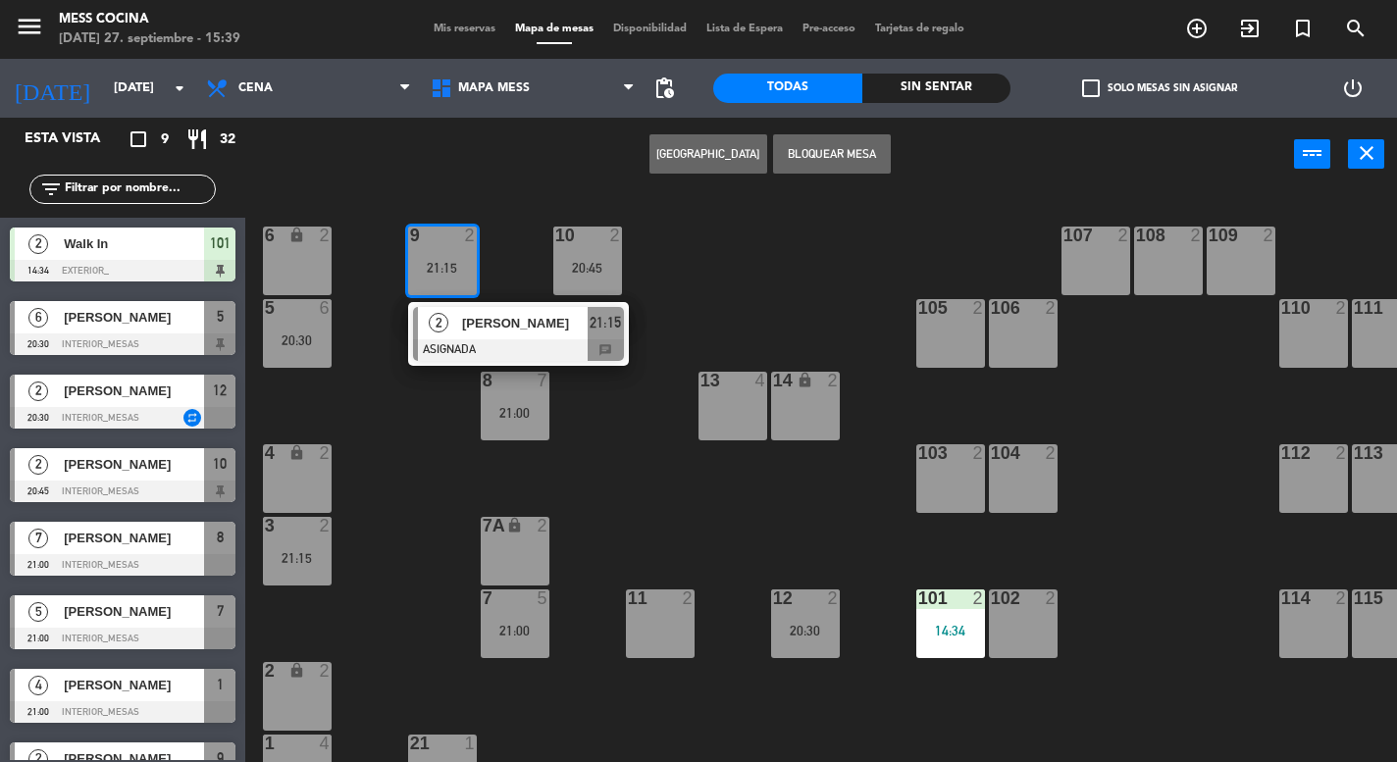
click at [500, 249] on div "6 lock 2 9 2 21:15 2 [PERSON_NAME] ASIGNADA 21:15 chat 10 2 20:45 107 2 108 2 1…" at bounding box center [828, 476] width 1138 height 571
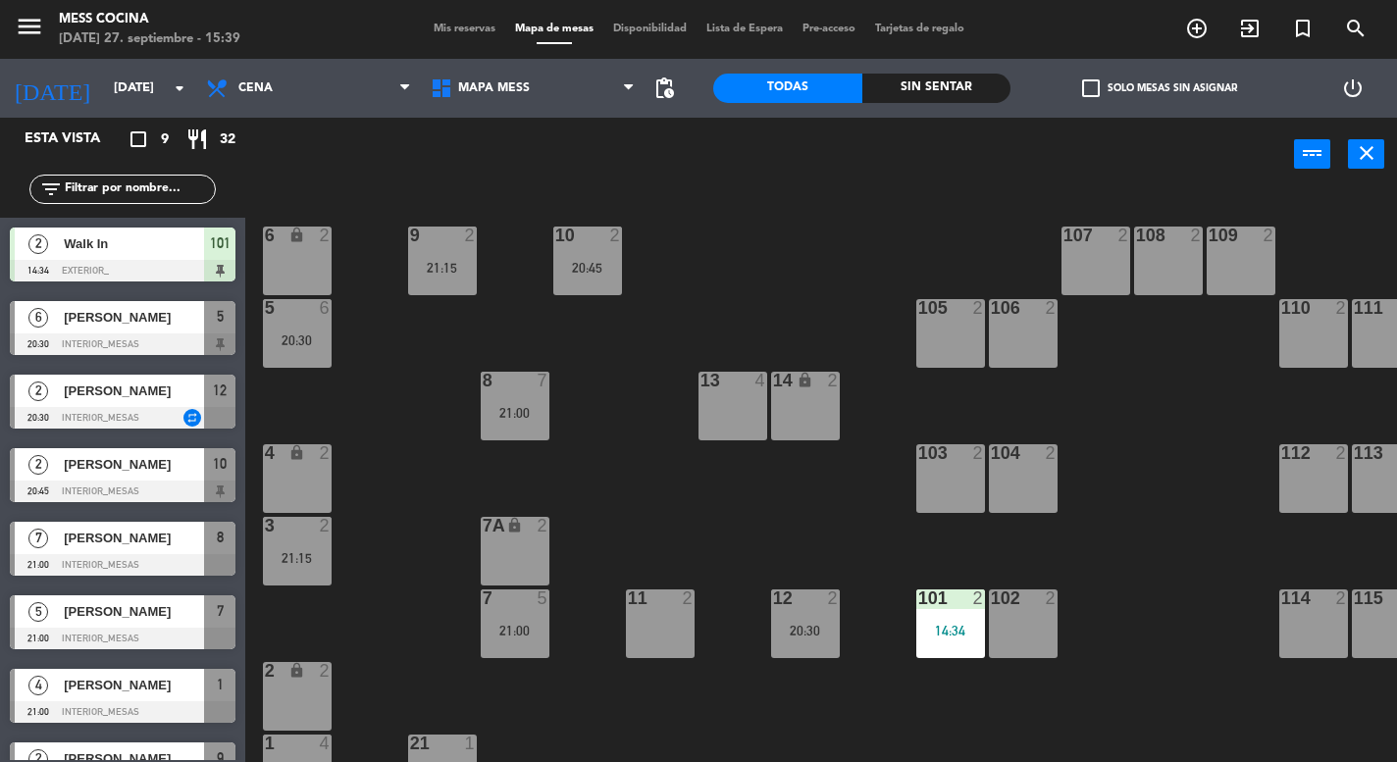
click at [470, 40] on div "menu Mess Cocina [DATE] 27. septiembre - 15:39 Mis reservas Mapa de mesas Dispo…" at bounding box center [698, 29] width 1397 height 59
click at [470, 33] on span "Mis reservas" at bounding box center [464, 29] width 81 height 11
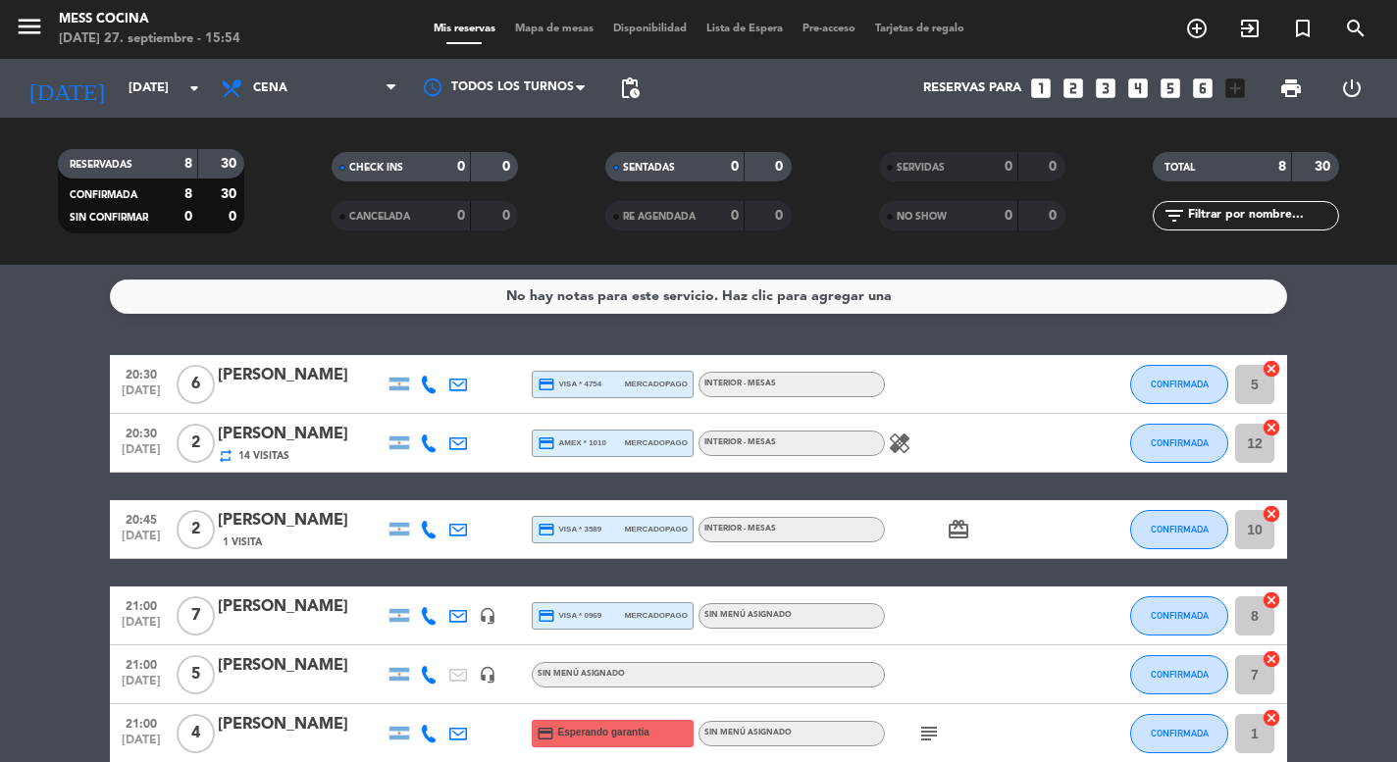
click at [46, 352] on div "No hay notas para este servicio. Haz clic para agregar una 20:30 [DATE] 6 [PERS…" at bounding box center [698, 513] width 1397 height 497
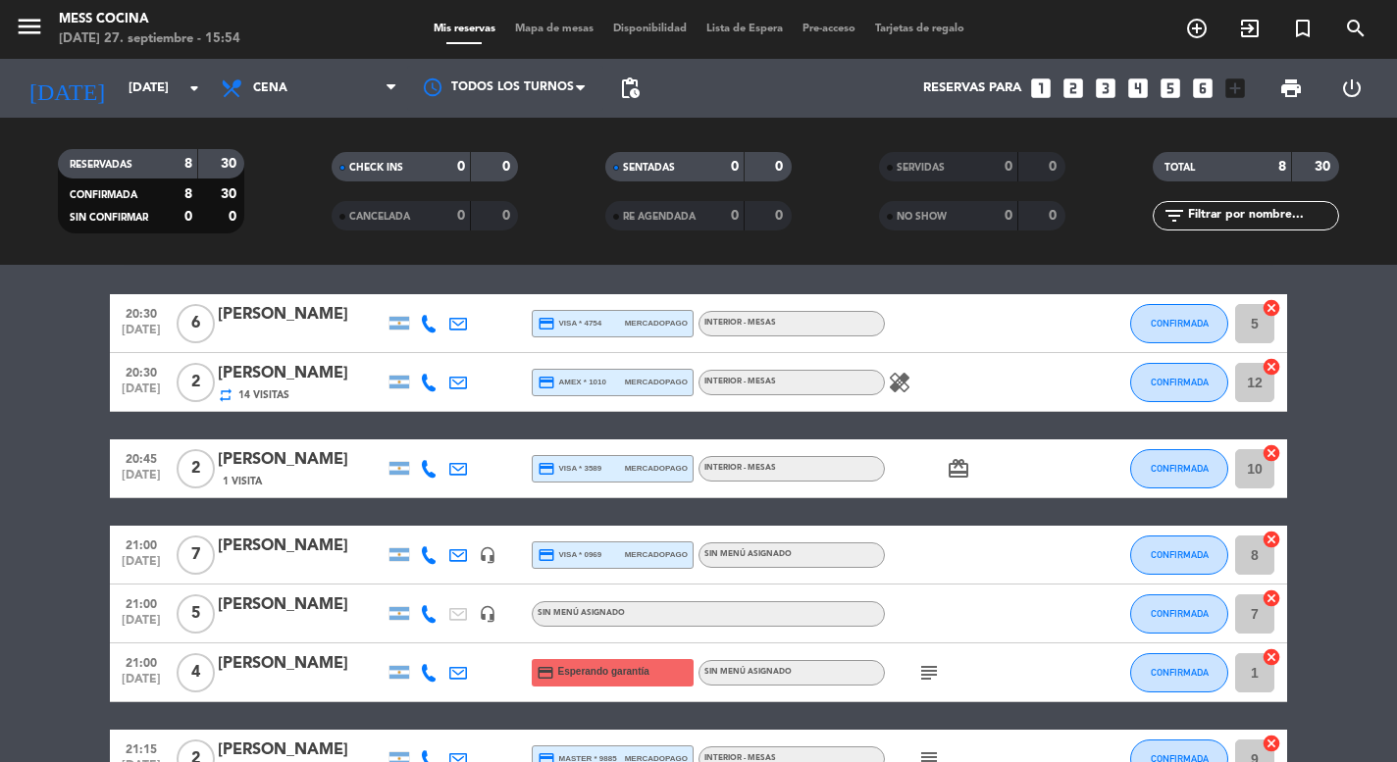
scroll to position [71, 0]
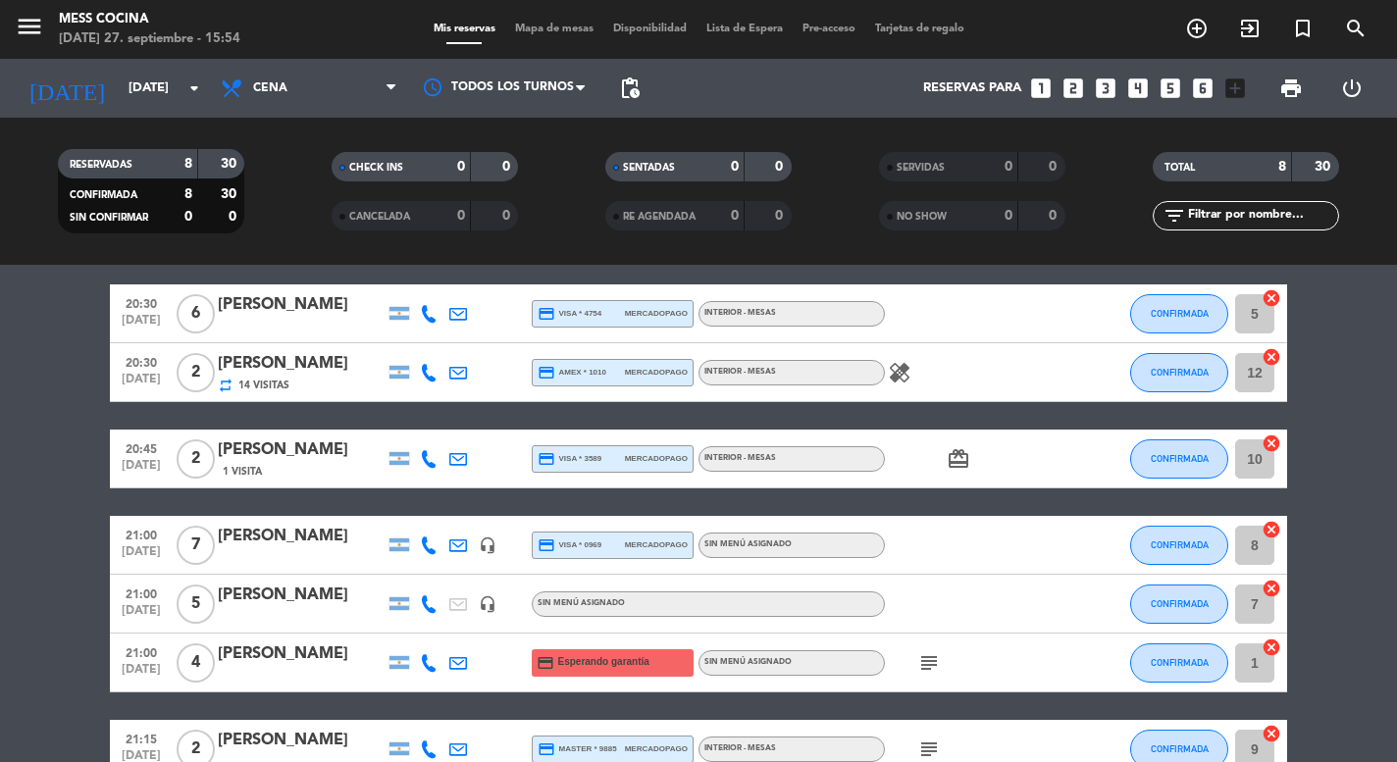
click at [555, 12] on div "menu Mess Cocina [DATE] 27. septiembre - 15:54 Mis reservas Mapa de mesas Dispo…" at bounding box center [698, 29] width 1397 height 59
click at [545, 24] on span "Mapa de mesas" at bounding box center [554, 29] width 98 height 11
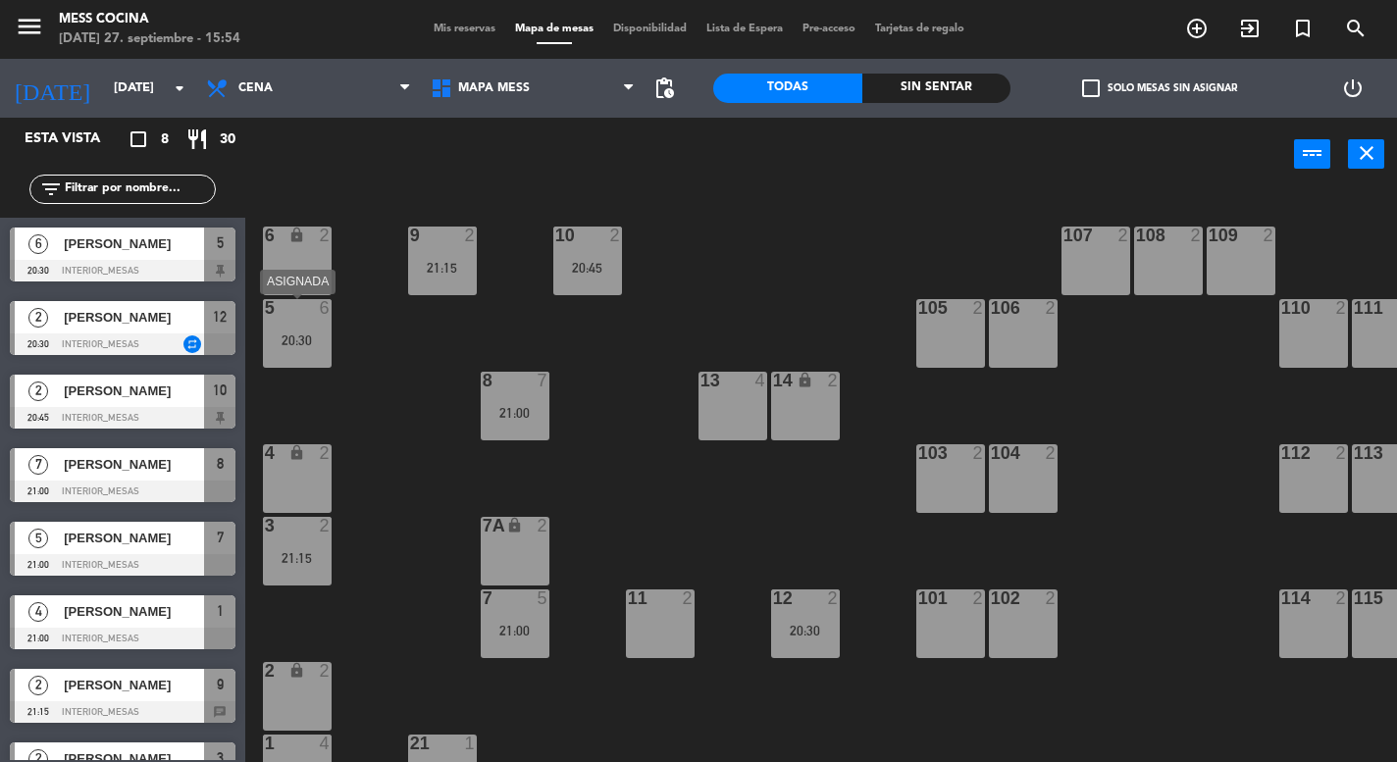
click at [305, 359] on div "5 6 20:30" at bounding box center [297, 333] width 69 height 69
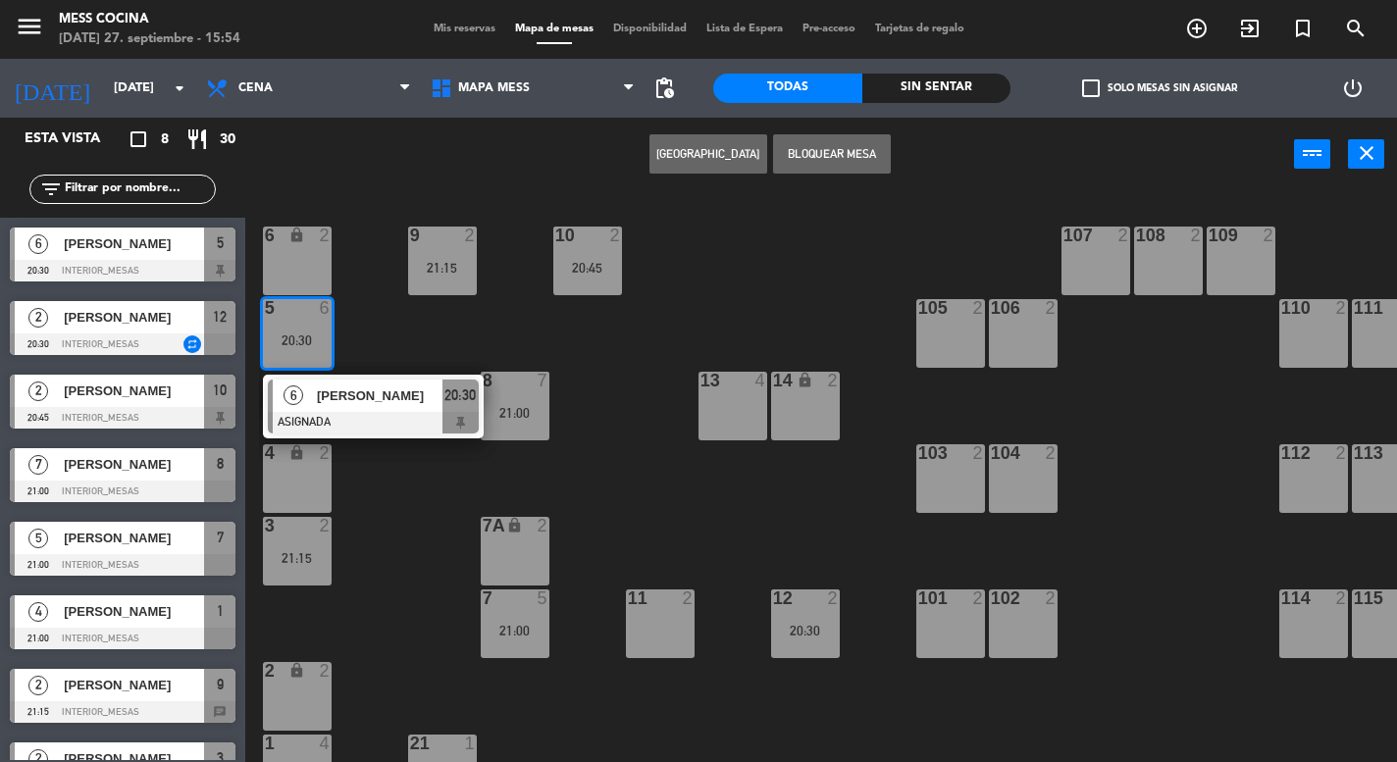
click at [305, 360] on div "5 6 20:30" at bounding box center [297, 333] width 69 height 69
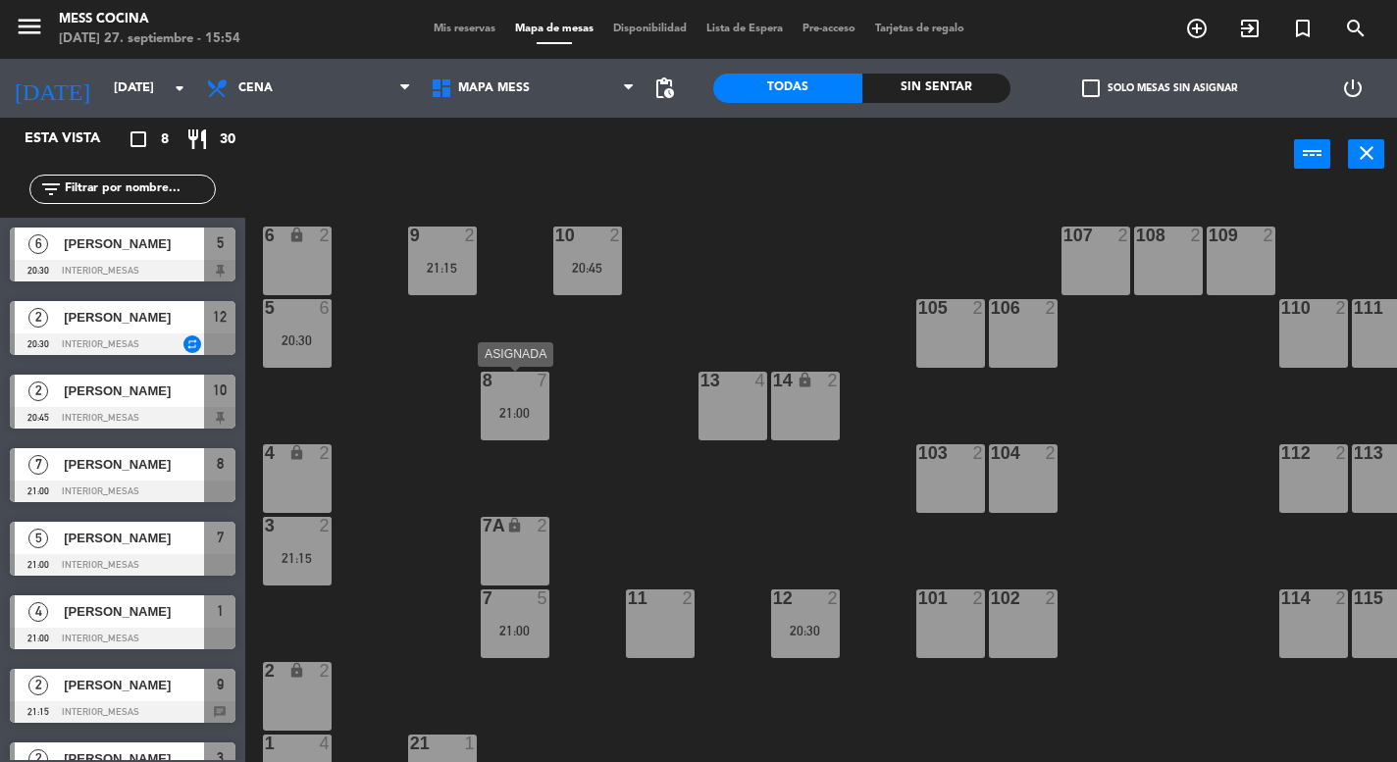
click at [514, 439] on div "8 7 21:00" at bounding box center [515, 406] width 69 height 69
click at [605, 397] on div "6 lock 2 9 2 21:15 10 2 20:45 107 2 108 2 109 2 5 6 20:30 105 2 106 2 110 2 111…" at bounding box center [828, 476] width 1138 height 571
click at [589, 265] on div "20:45" at bounding box center [587, 268] width 69 height 14
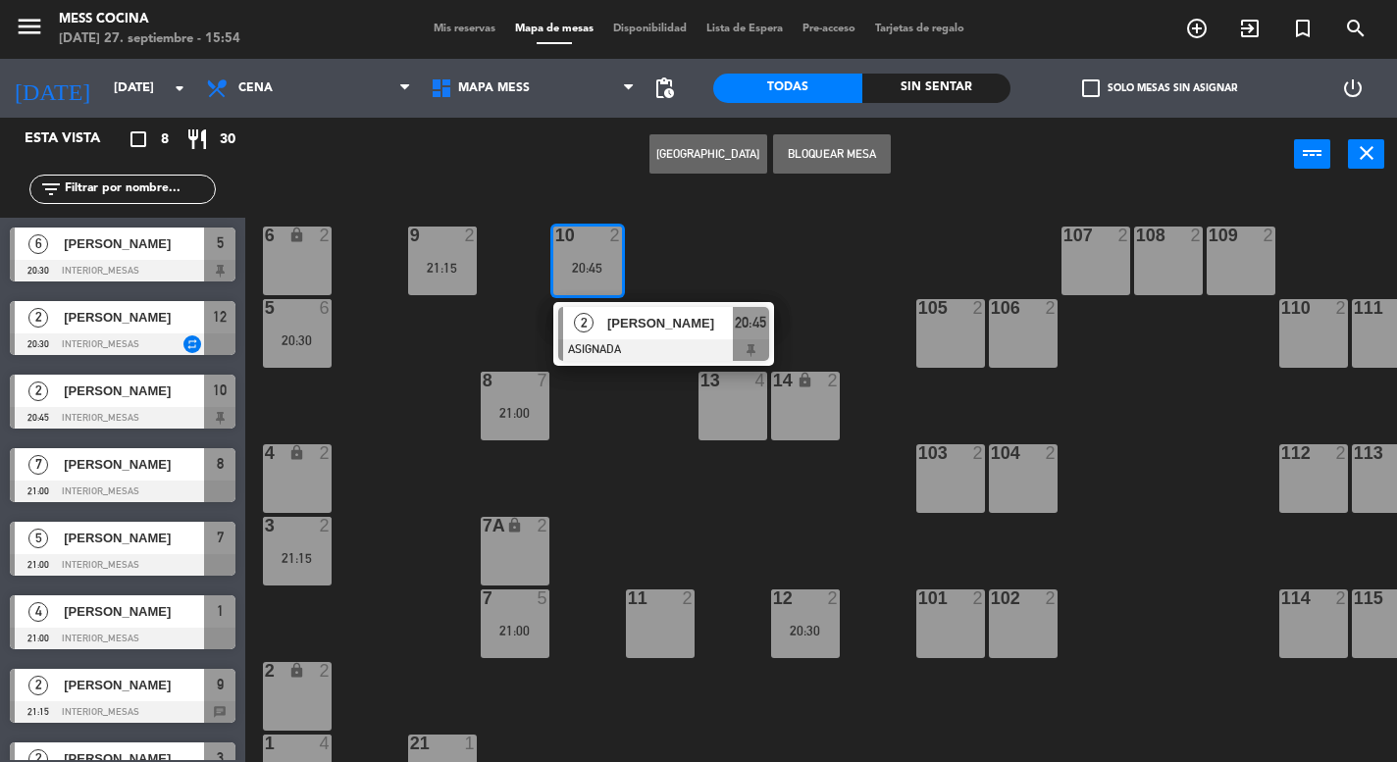
click at [589, 265] on div "20:45" at bounding box center [587, 268] width 69 height 14
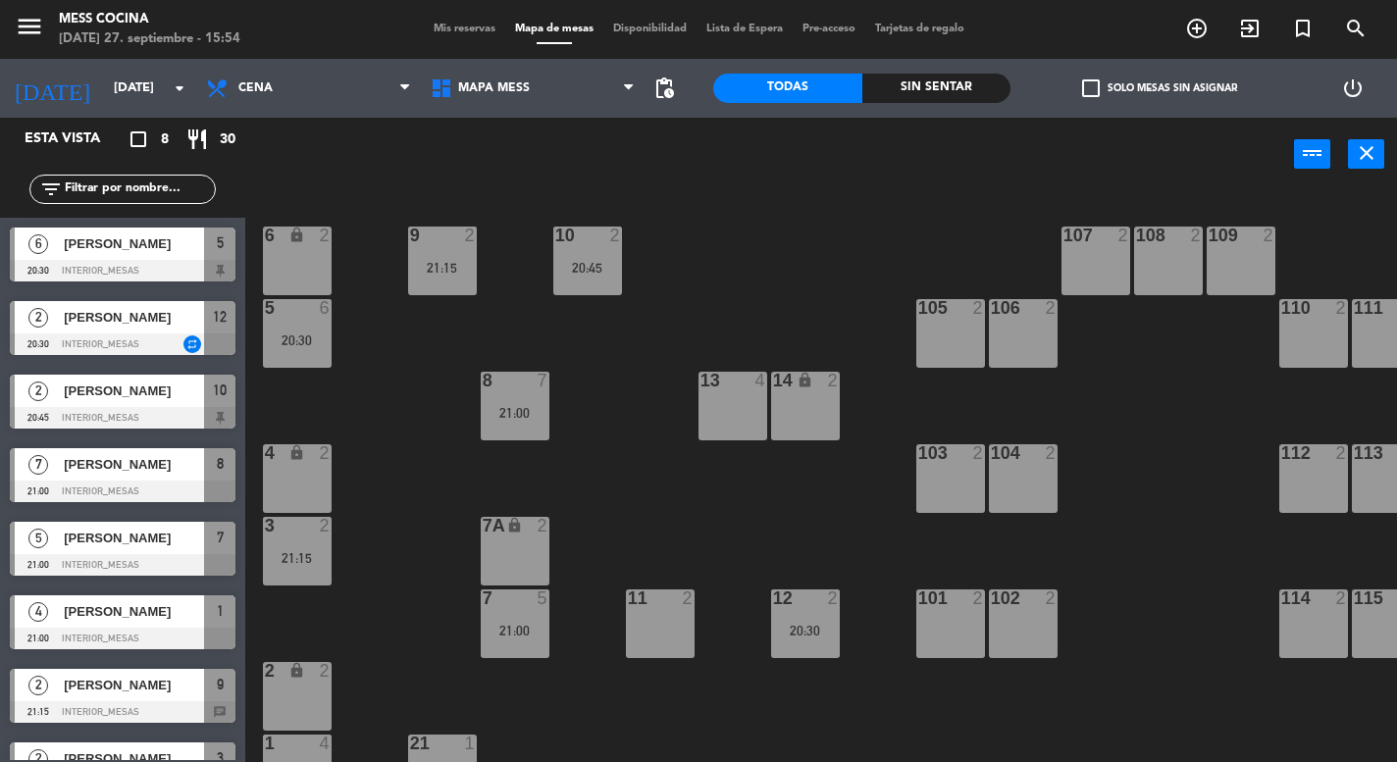
click at [467, 278] on div "9 2 21:15" at bounding box center [442, 261] width 69 height 69
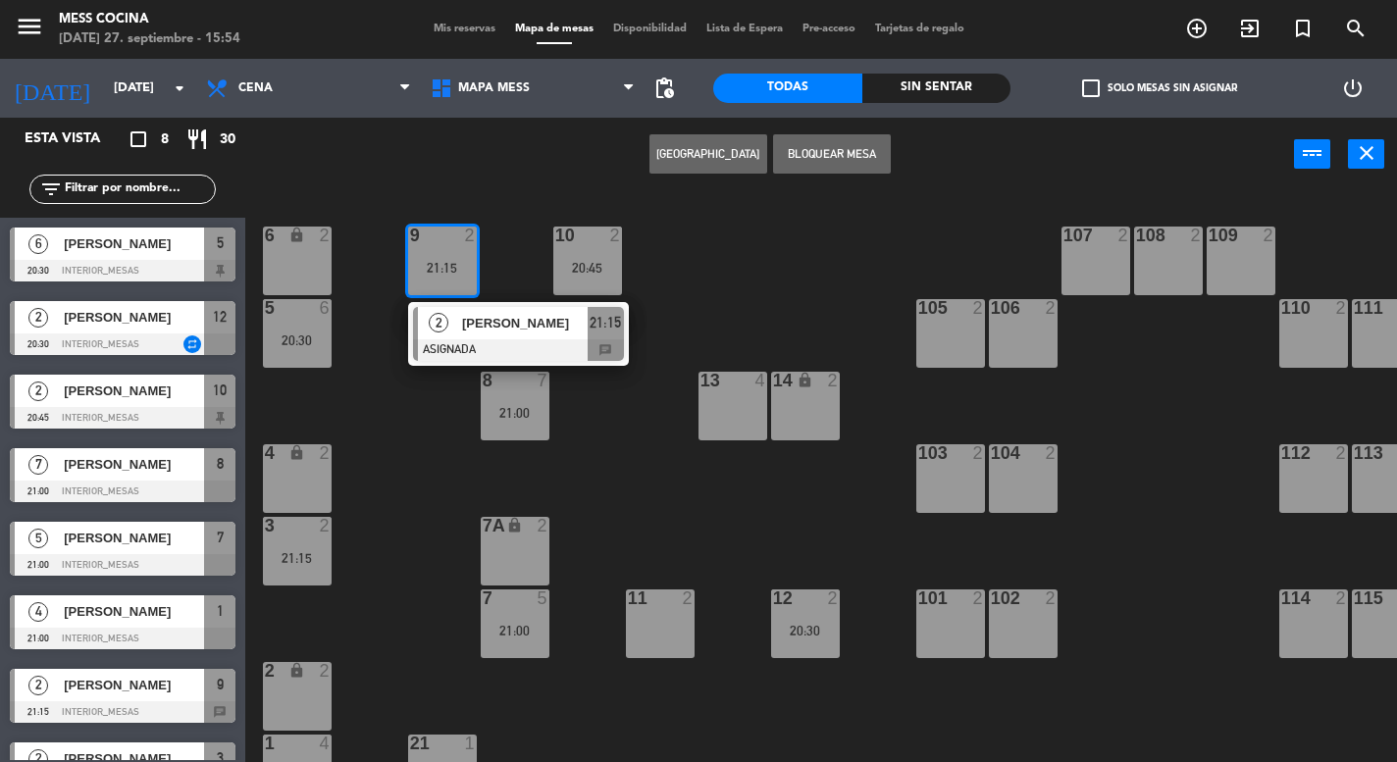
click at [467, 278] on div "9 2 21:15" at bounding box center [442, 261] width 69 height 69
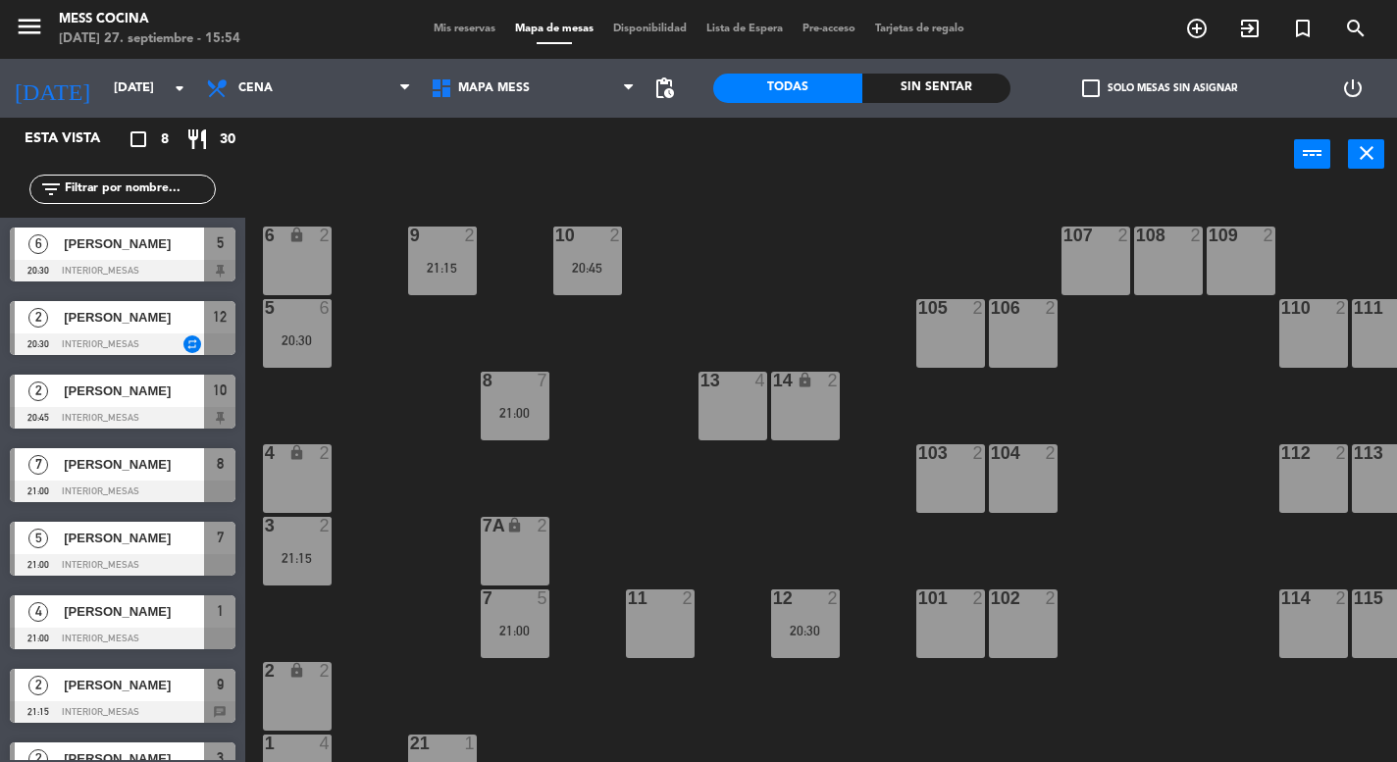
click at [431, 41] on div "menu Mess Cocina [DATE] 27. septiembre - 15:54 Mis reservas Mapa de mesas Dispo…" at bounding box center [698, 29] width 1397 height 59
click at [432, 41] on div "menu Mess Cocina [DATE] 27. septiembre - 15:54 Mis reservas Mapa de mesas Dispo…" at bounding box center [698, 29] width 1397 height 59
click at [439, 34] on span "Mis reservas" at bounding box center [464, 29] width 81 height 11
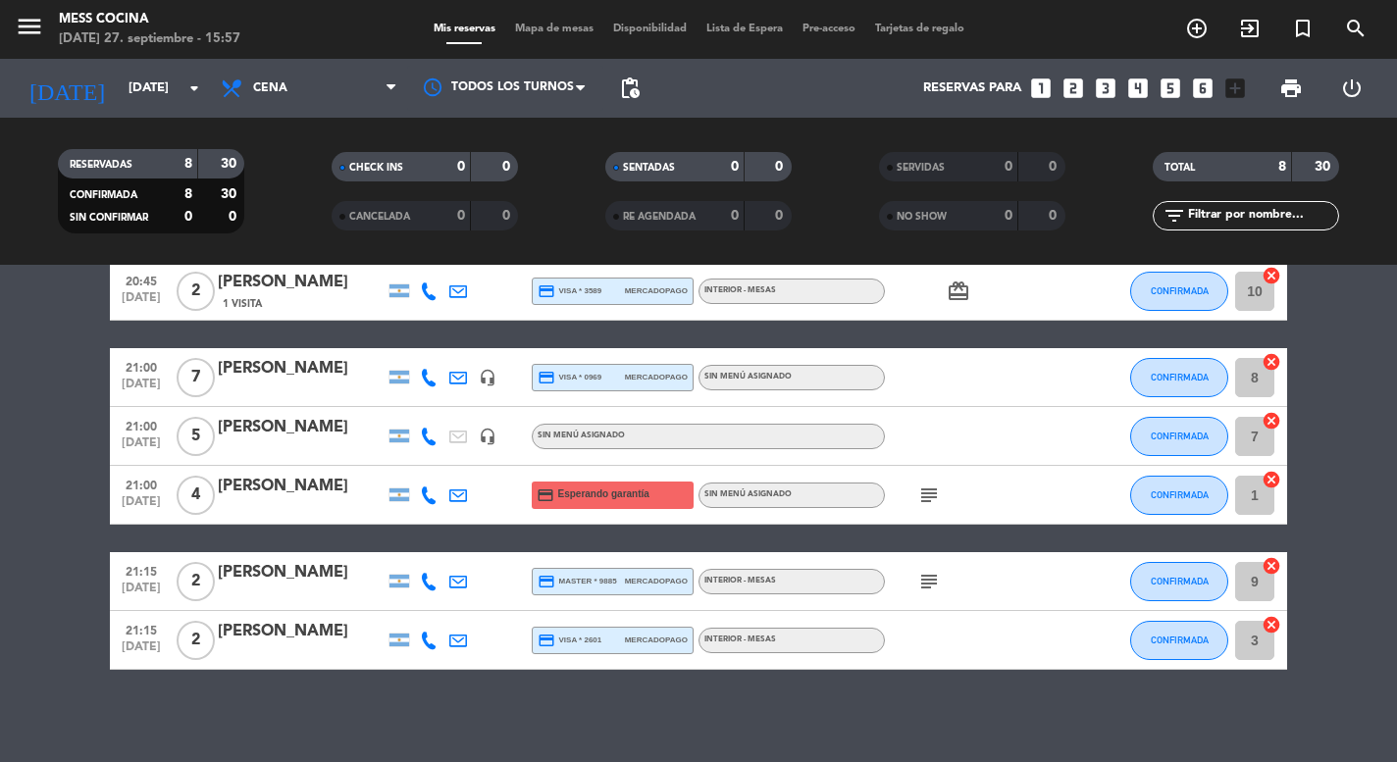
scroll to position [244, 0]
